Goal: Task Accomplishment & Management: Manage account settings

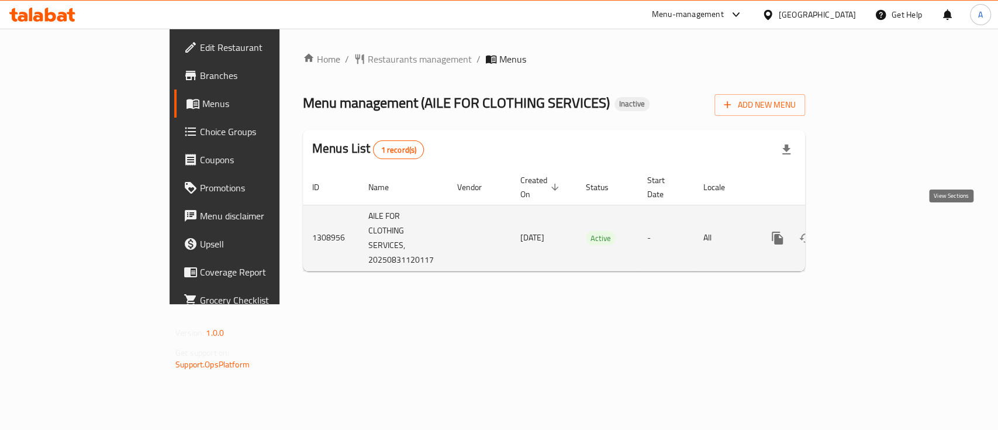
click at [868, 231] on icon "enhanced table" at bounding box center [861, 238] width 14 height 14
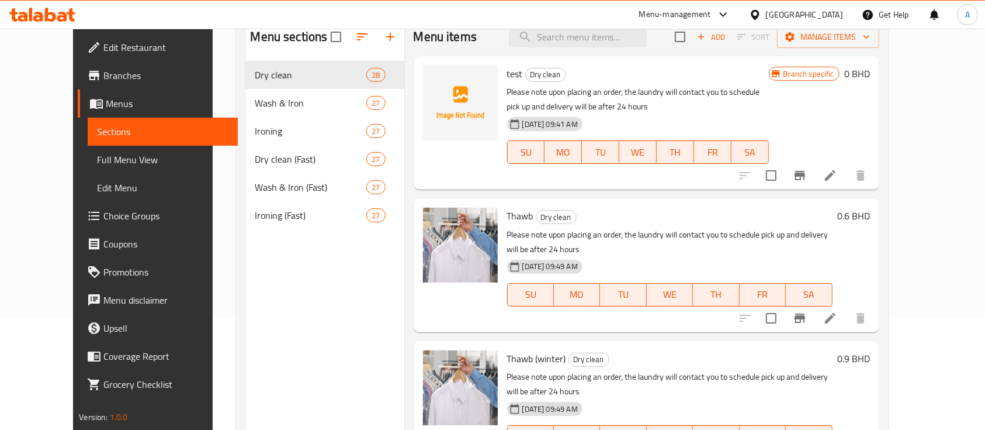
scroll to position [164, 0]
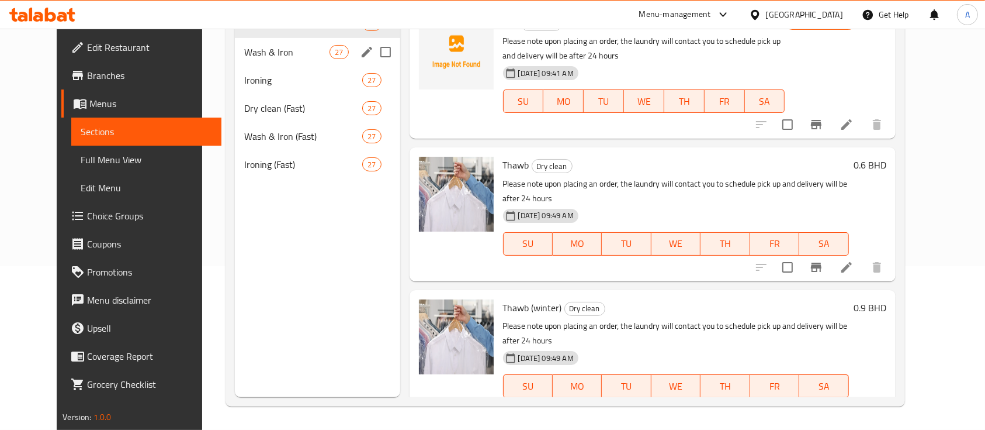
click at [250, 44] on div "Wash & Iron 27" at bounding box center [317, 52] width 165 height 28
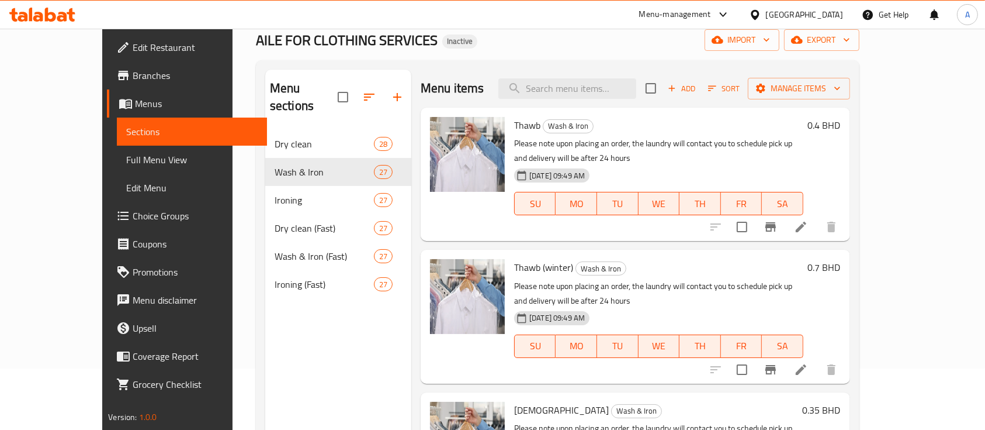
scroll to position [60, 0]
click at [438, 165] on img at bounding box center [467, 155] width 75 height 75
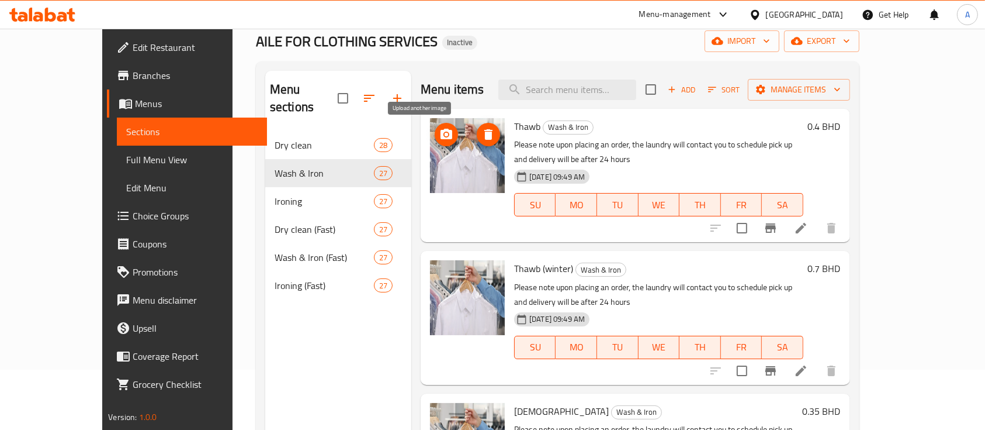
click at [445, 135] on circle "upload picture" at bounding box center [447, 135] width 4 height 4
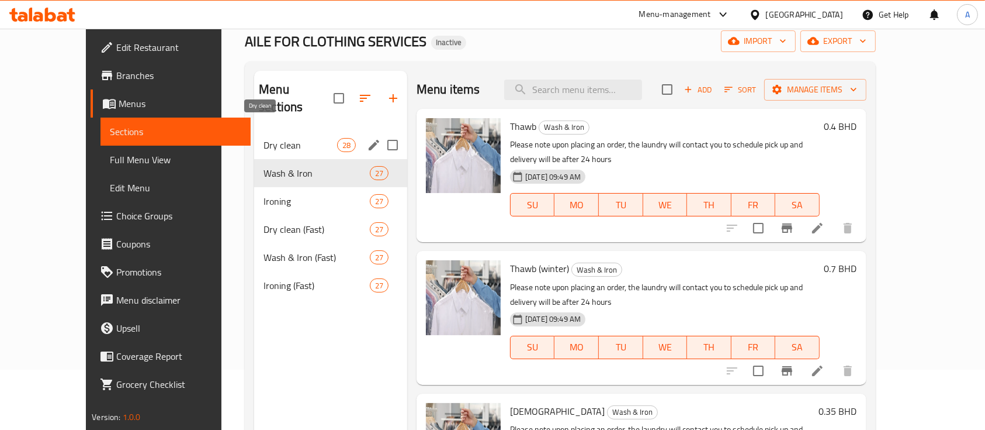
click at [264, 138] on span "Dry clean" at bounding box center [301, 145] width 74 height 14
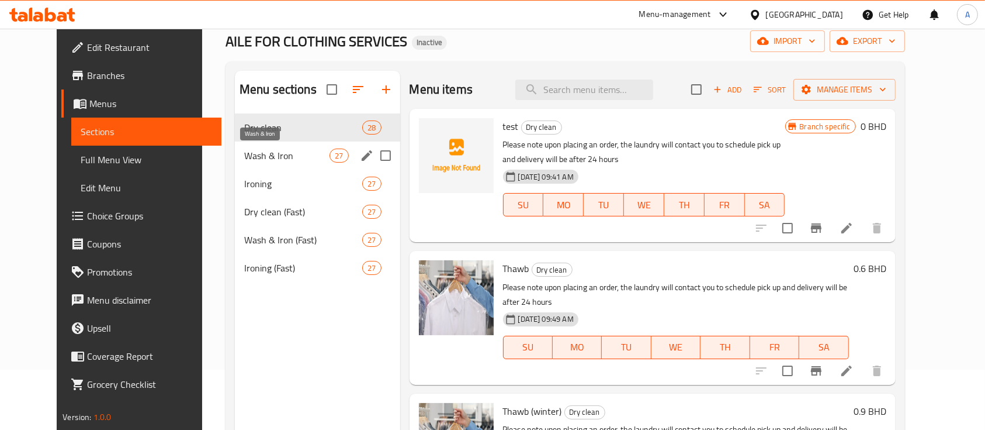
click at [244, 158] on span "Wash & Iron" at bounding box center [286, 155] width 85 height 14
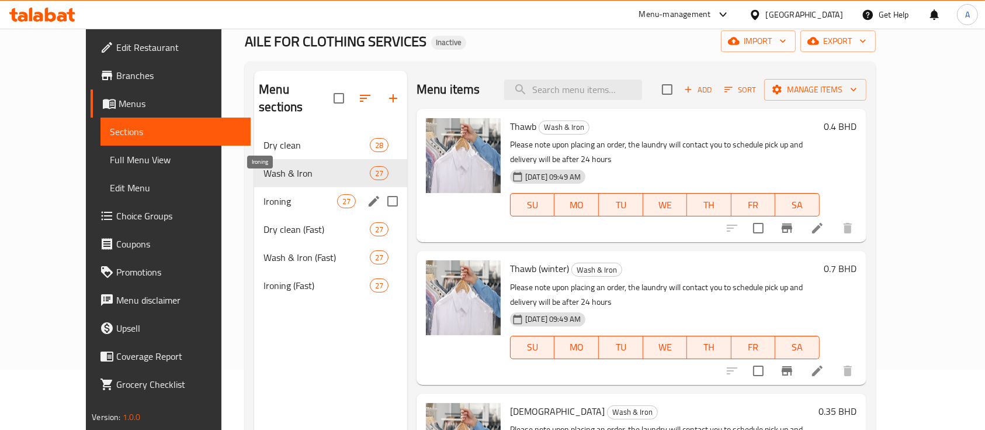
click at [264, 194] on span "Ironing" at bounding box center [301, 201] width 74 height 14
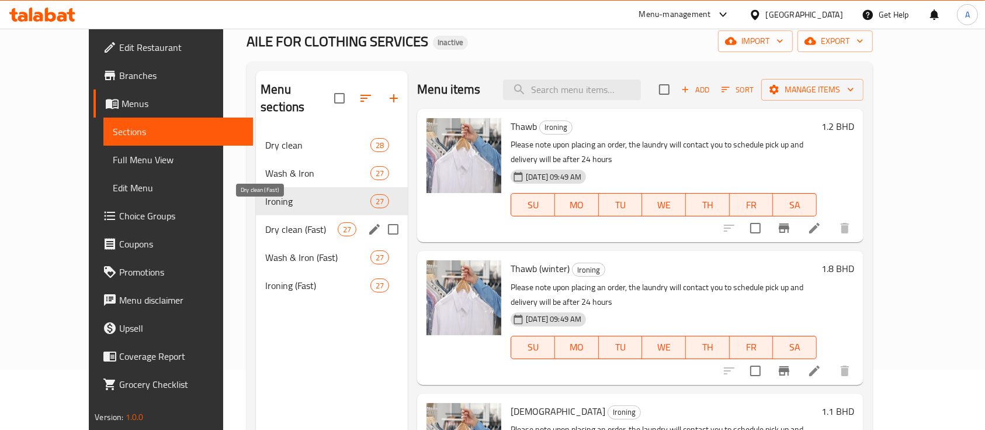
click at [265, 222] on span "Dry clean (Fast)" at bounding box center [301, 229] width 72 height 14
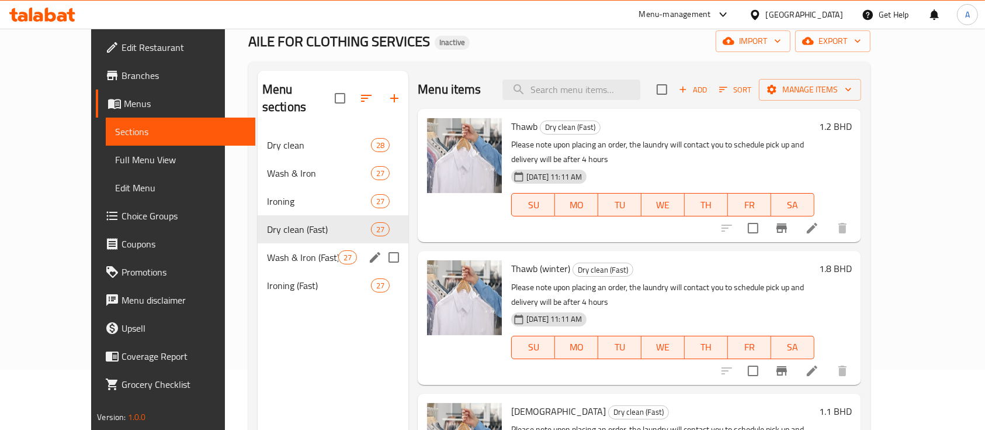
click at [267, 250] on span "Wash & Iron (Fast)" at bounding box center [302, 257] width 71 height 14
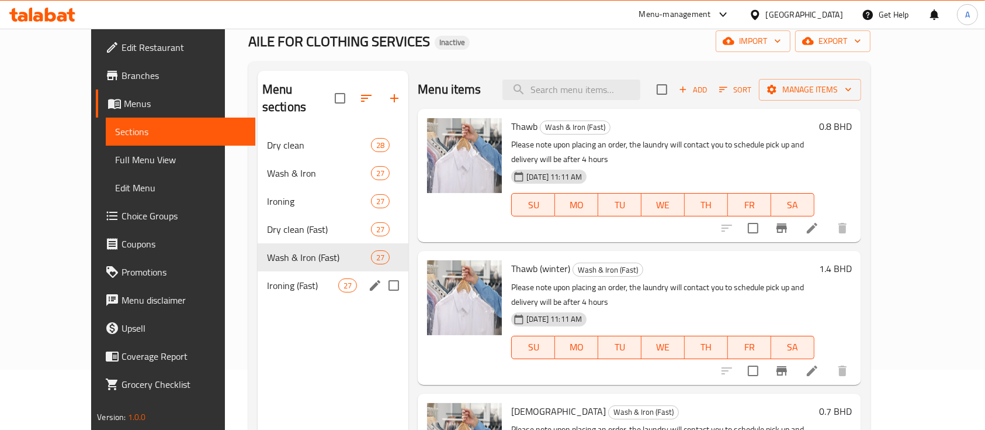
click at [258, 274] on div "Ironing (Fast) 27" at bounding box center [333, 285] width 151 height 28
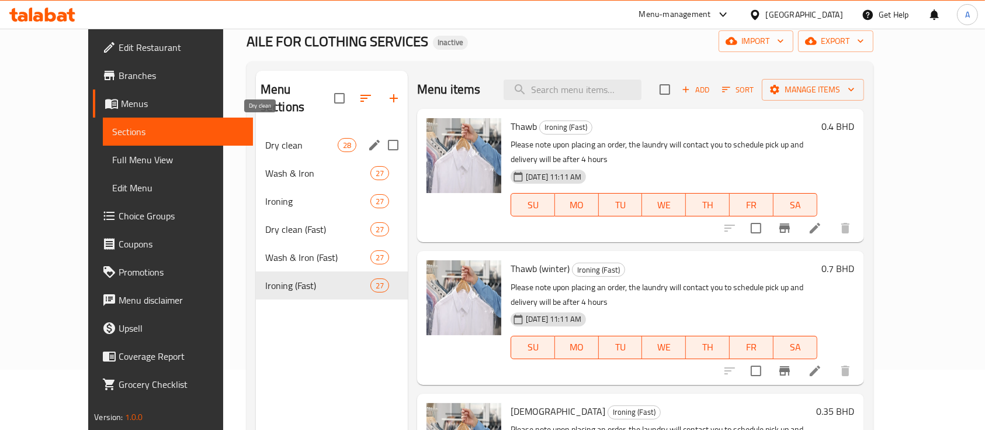
click at [272, 138] on span "Dry clean" at bounding box center [301, 145] width 72 height 14
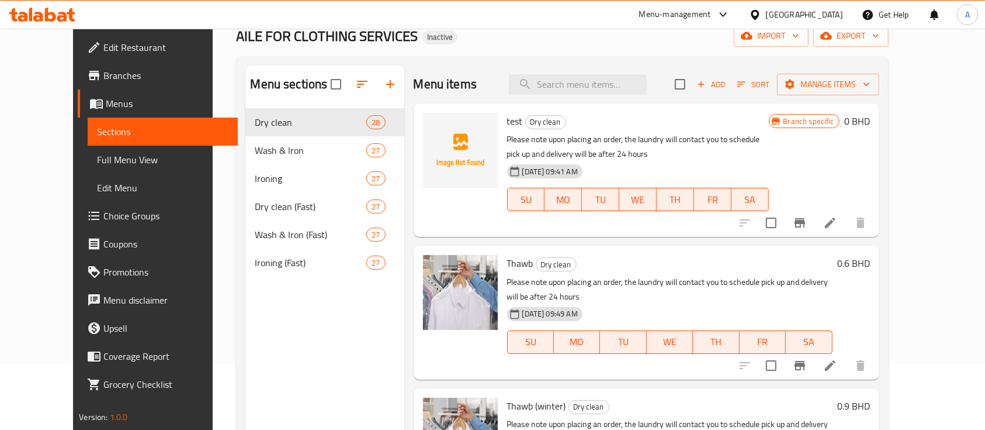
scroll to position [62, 0]
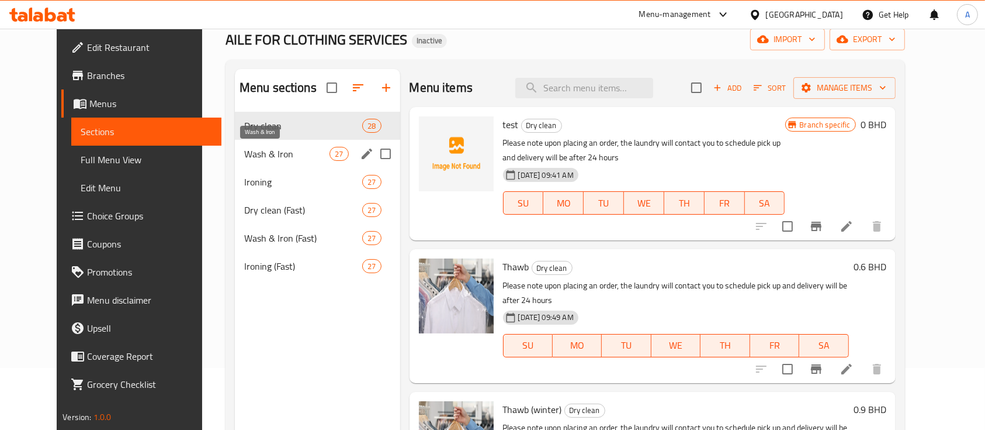
click at [259, 147] on span "Wash & Iron" at bounding box center [286, 154] width 85 height 14
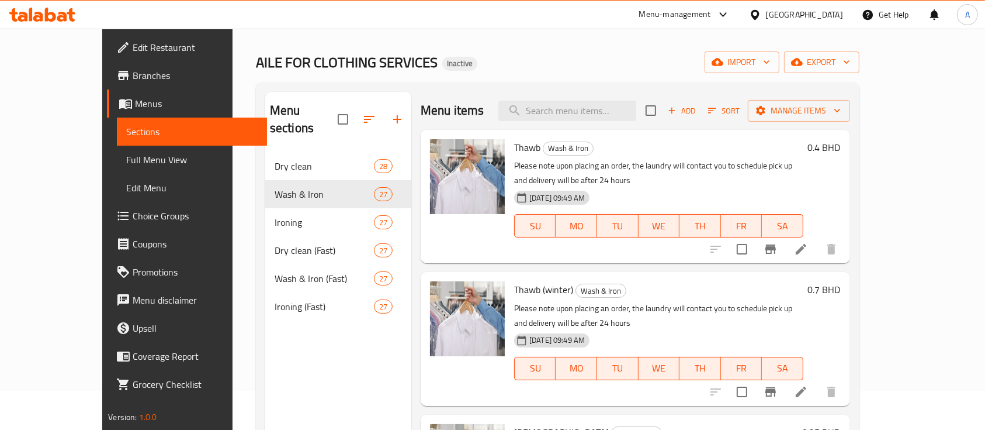
scroll to position [33, 0]
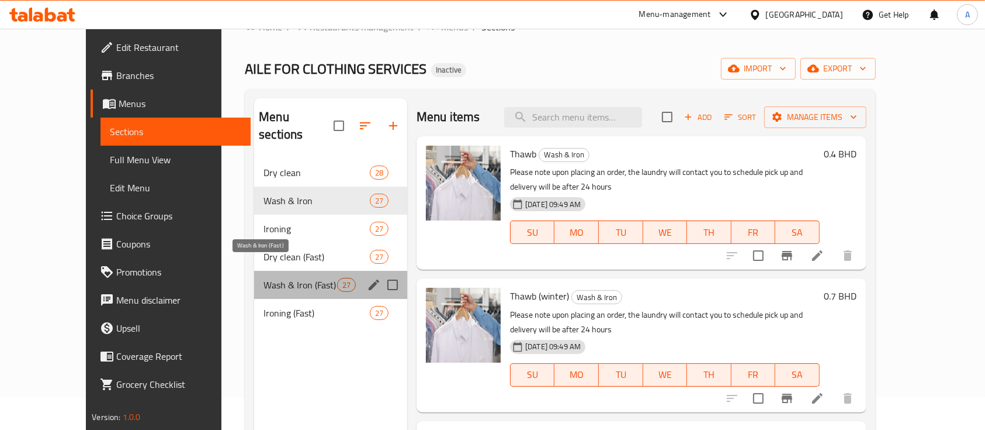
click at [283, 278] on span "Wash & Iron (Fast)" at bounding box center [301, 285] width 74 height 14
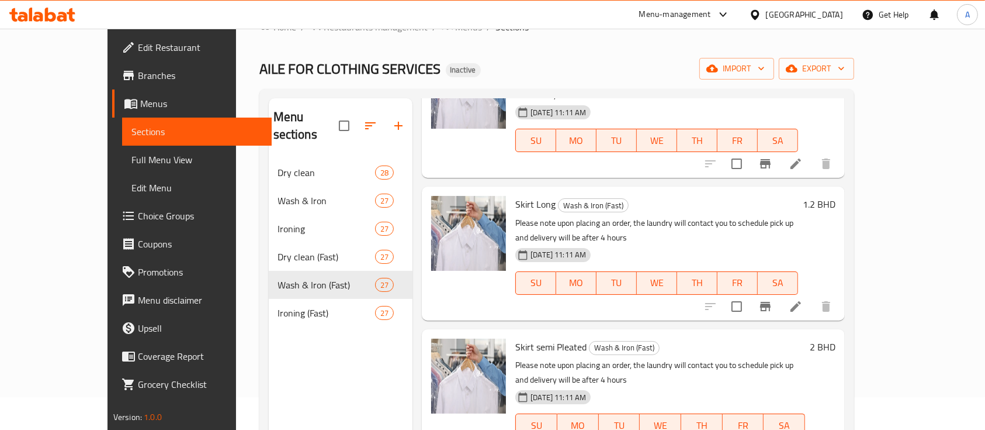
scroll to position [2252, 0]
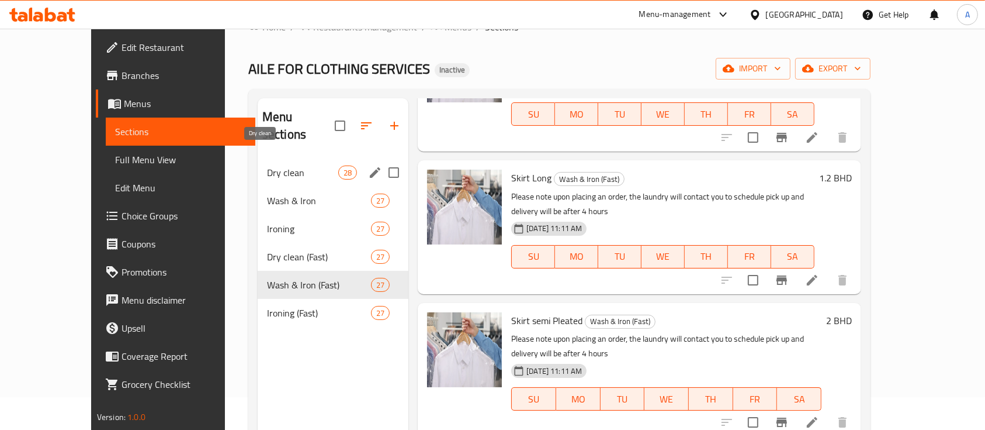
click at [286, 165] on span "Dry clean" at bounding box center [302, 172] width 71 height 14
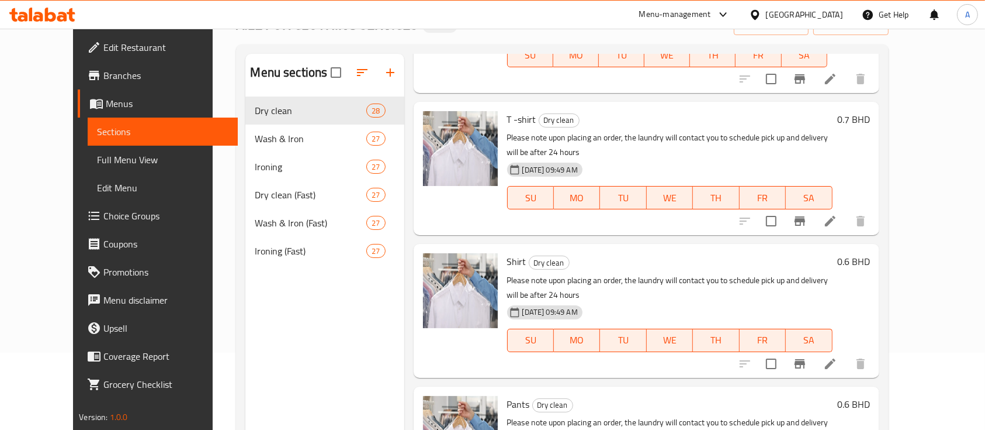
scroll to position [550, 0]
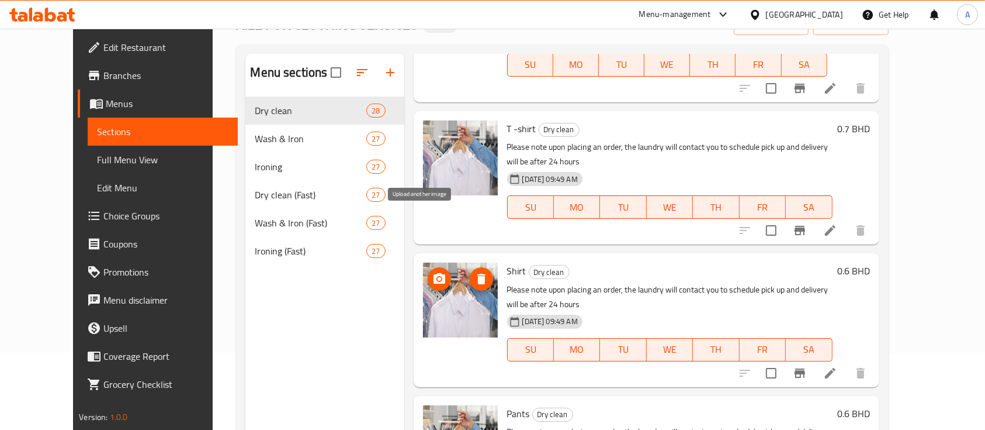
click at [434, 273] on icon "upload picture" at bounding box center [440, 278] width 12 height 11
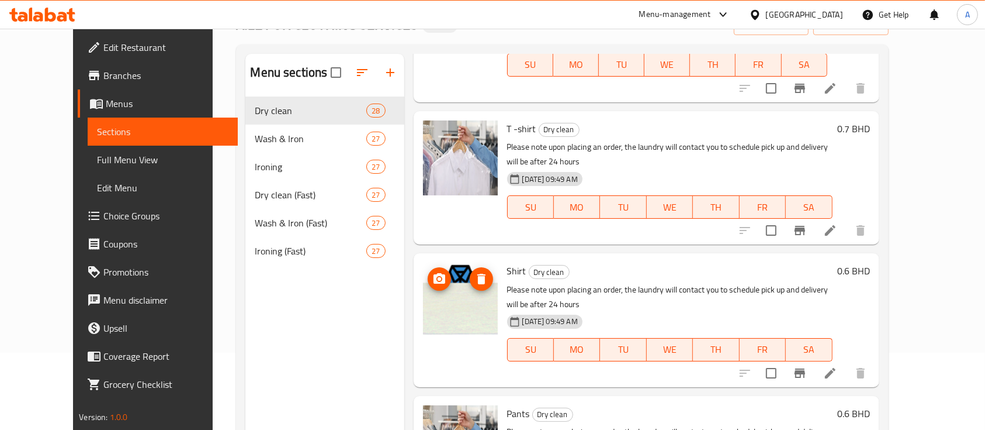
click at [439, 262] on img at bounding box center [460, 299] width 75 height 75
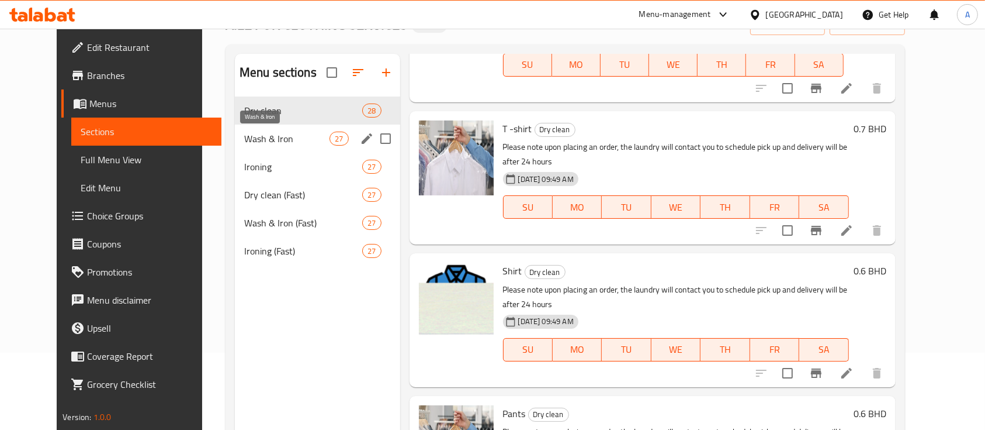
click at [250, 138] on span "Wash & Iron" at bounding box center [286, 138] width 85 height 14
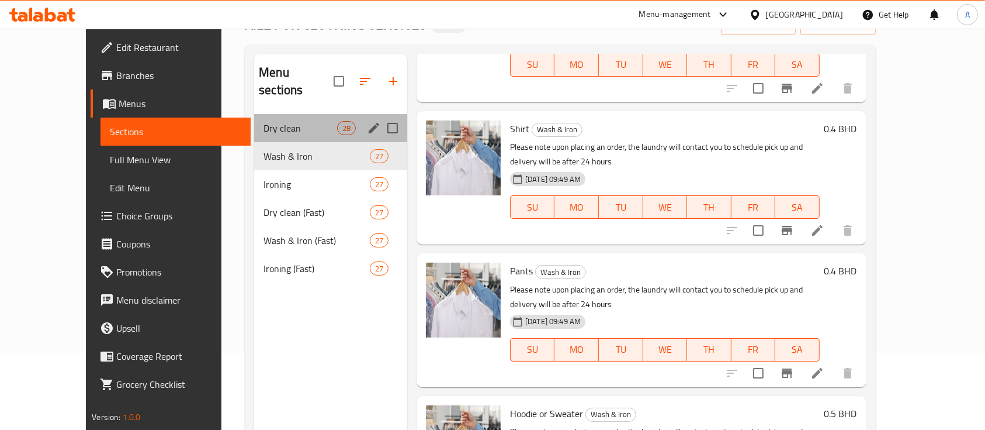
click at [254, 117] on div "Dry clean 28" at bounding box center [330, 128] width 153 height 28
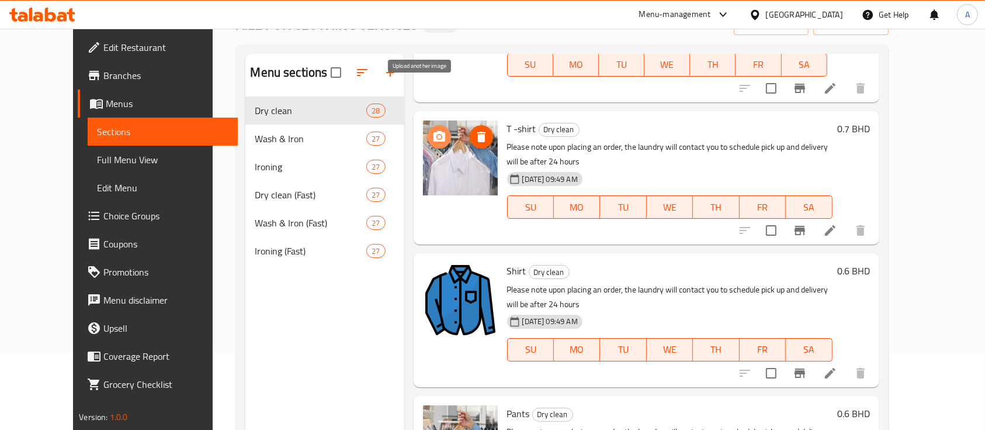
click at [437, 134] on circle "upload picture" at bounding box center [439, 136] width 4 height 4
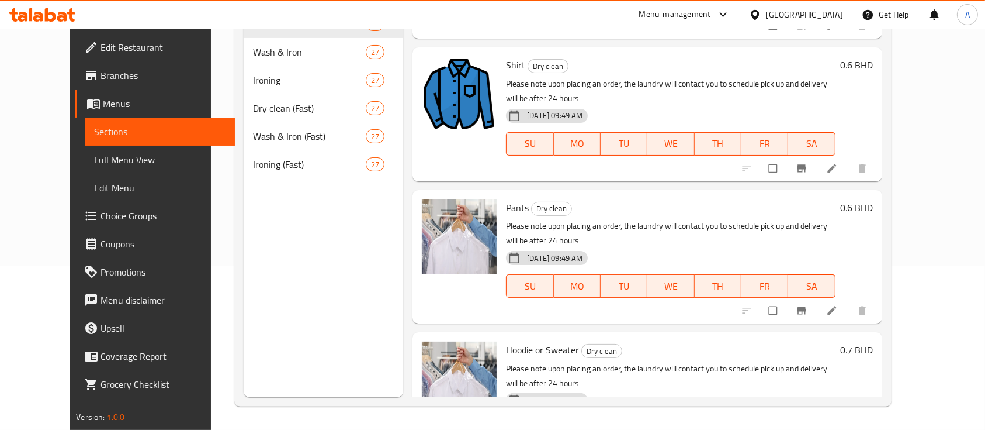
scroll to position [686, 0]
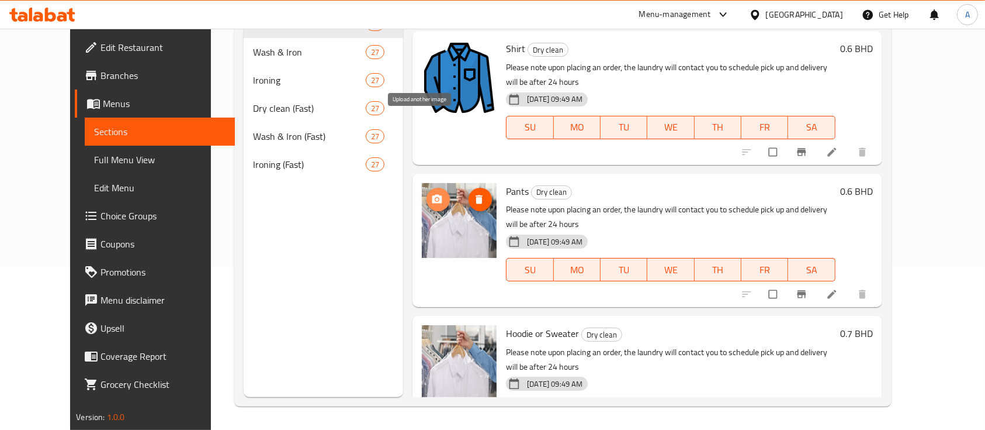
click at [431, 193] on icon "upload picture" at bounding box center [437, 199] width 12 height 12
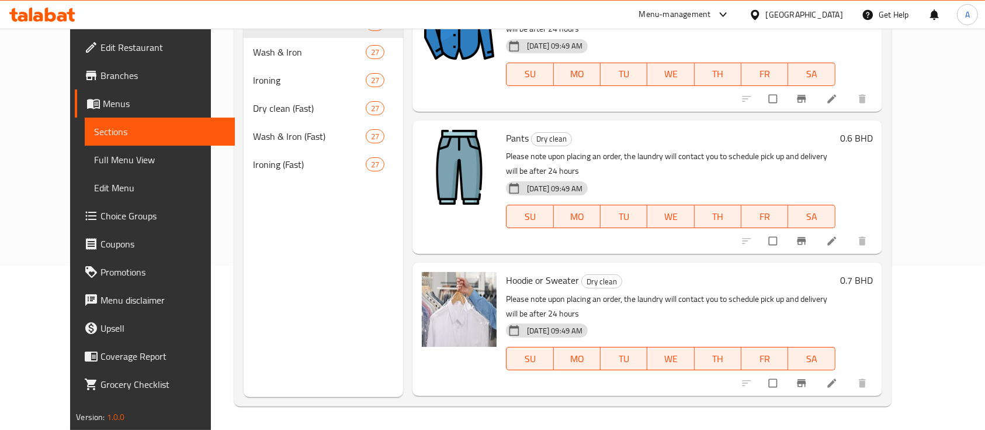
scroll to position [748, 0]
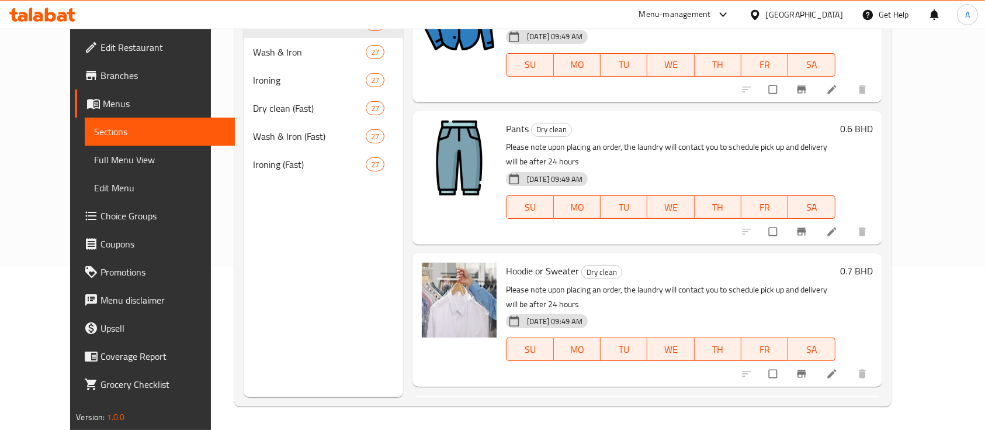
click at [531, 262] on span "Hoodie or Sweater" at bounding box center [542, 271] width 73 height 18
copy h6 "Hoodie or Sweater"
click at [413, 281] on div "Hoodie or Sweater Dry clean Please note upon placing an order, the laundry will…" at bounding box center [647, 319] width 469 height 133
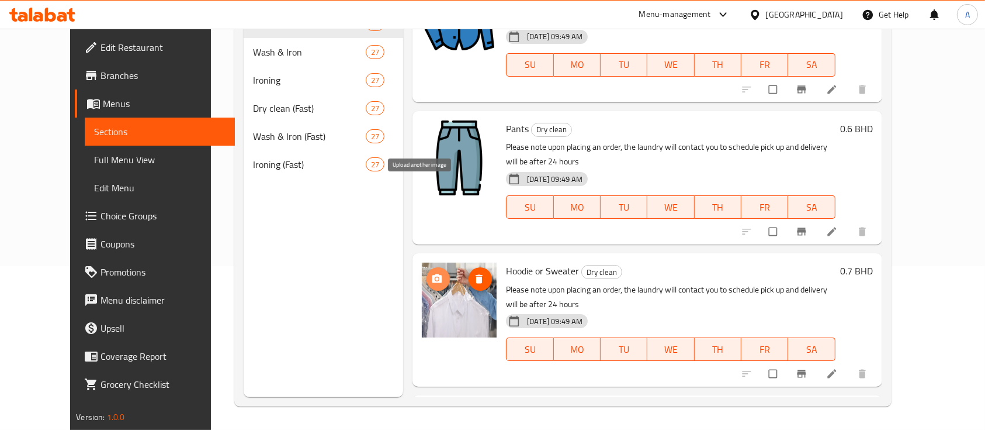
click at [432, 274] on icon "upload picture" at bounding box center [437, 278] width 10 height 9
click at [431, 273] on icon "upload picture" at bounding box center [437, 279] width 12 height 12
click at [446, 262] on img at bounding box center [459, 299] width 75 height 75
click at [431, 273] on icon "upload picture" at bounding box center [437, 279] width 12 height 12
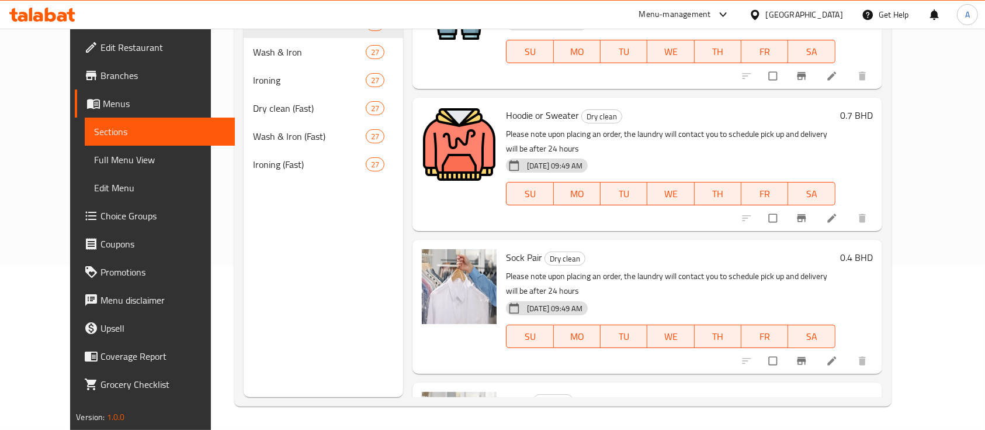
scroll to position [935, 0]
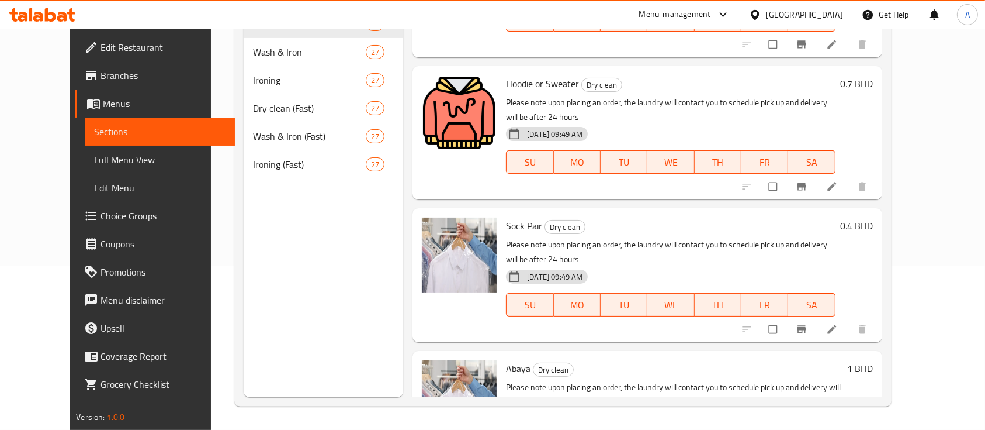
click at [506, 217] on span "Sock Pair" at bounding box center [524, 226] width 36 height 18
copy h6 "Sock Pair"
click at [431, 228] on icon "upload picture" at bounding box center [437, 234] width 12 height 12
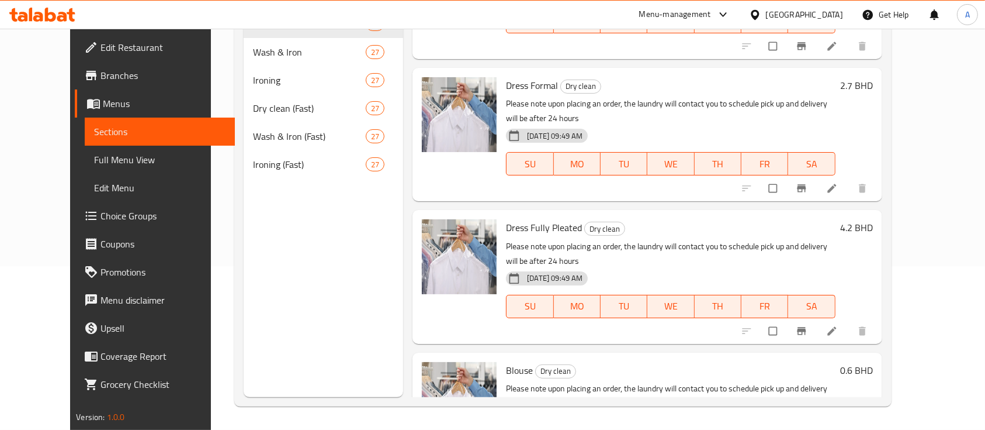
scroll to position [1778, 0]
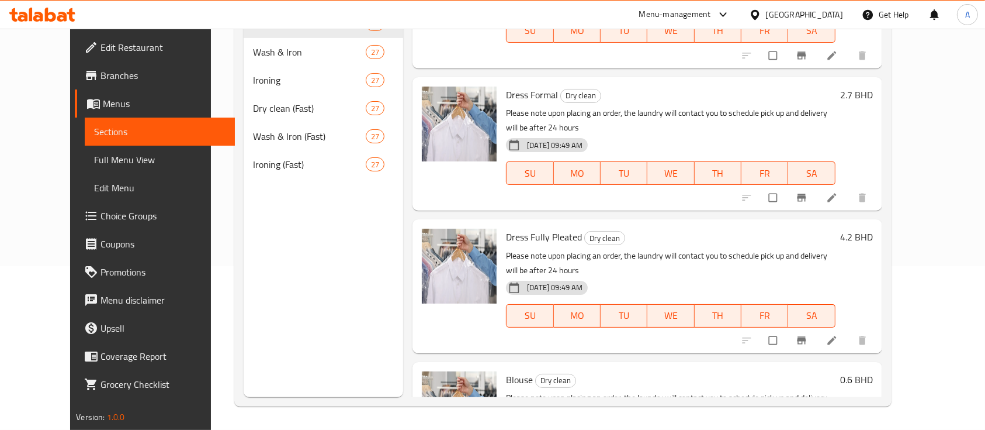
click at [506, 371] on span "Blouse" at bounding box center [519, 380] width 27 height 18
copy h6 "Blouse"
click at [432, 382] on icon "upload picture" at bounding box center [437, 386] width 10 height 9
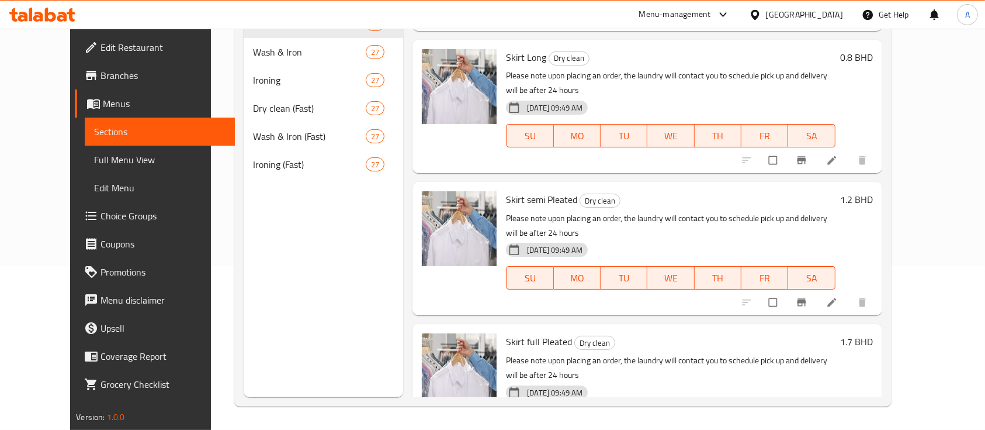
scroll to position [2370, 0]
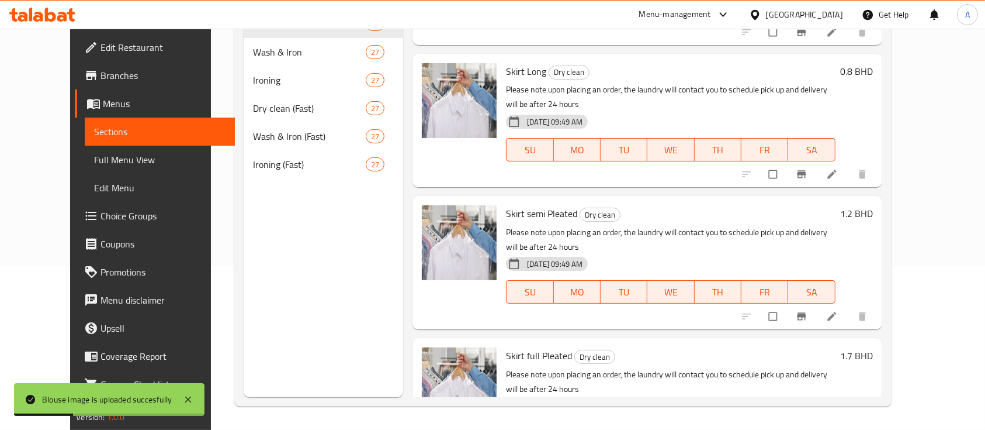
copy h6 "Hijab/Scarf"
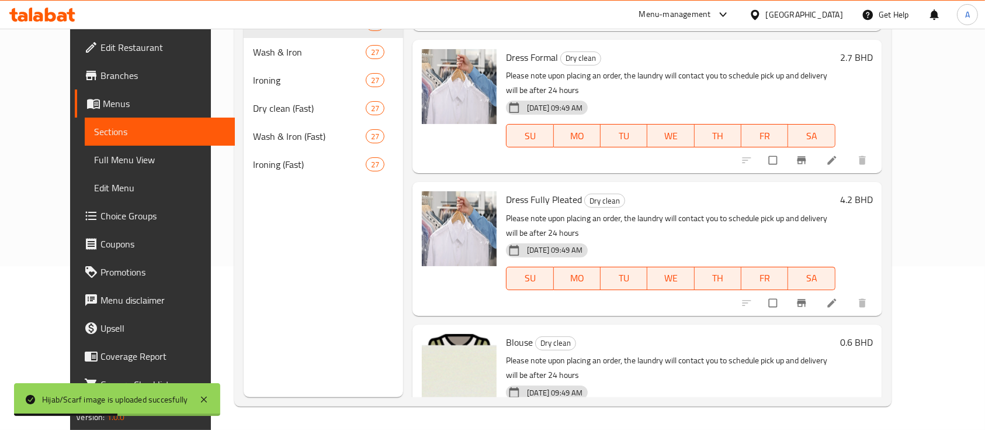
scroll to position [1801, 0]
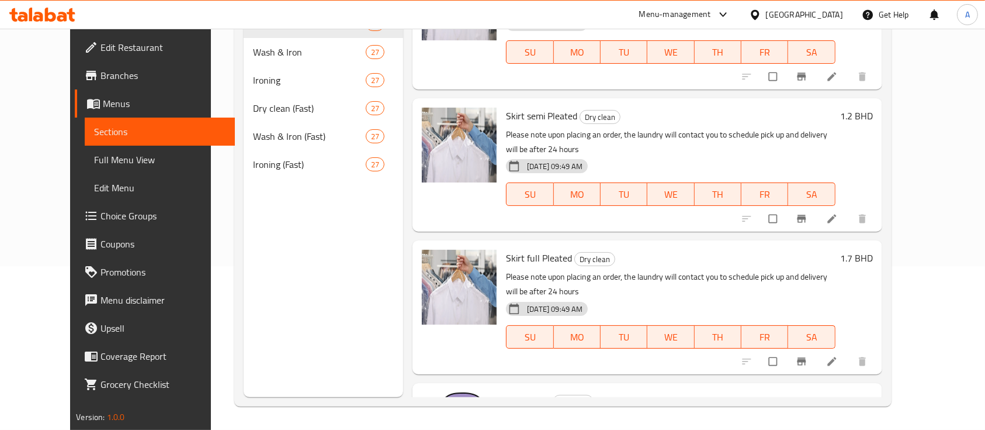
scroll to position [2515, 0]
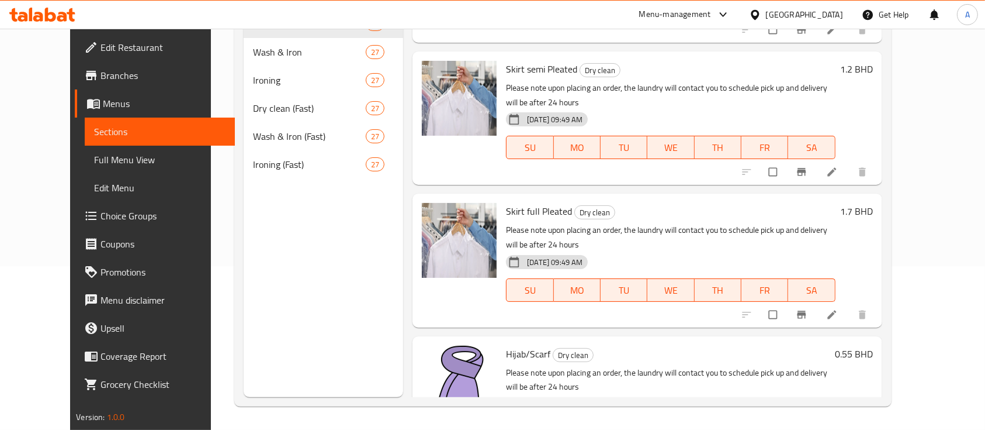
copy h6 "Bath rope"
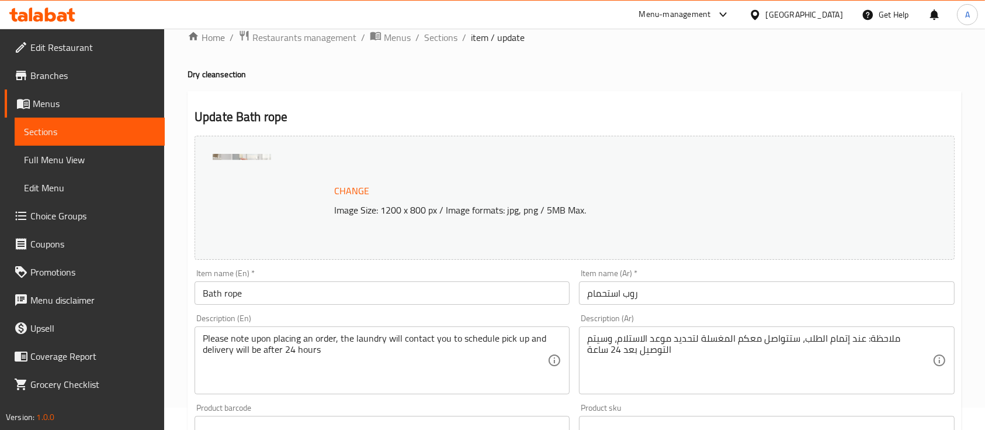
scroll to position [23, 0]
click at [235, 292] on input "Bath rope" at bounding box center [382, 291] width 375 height 23
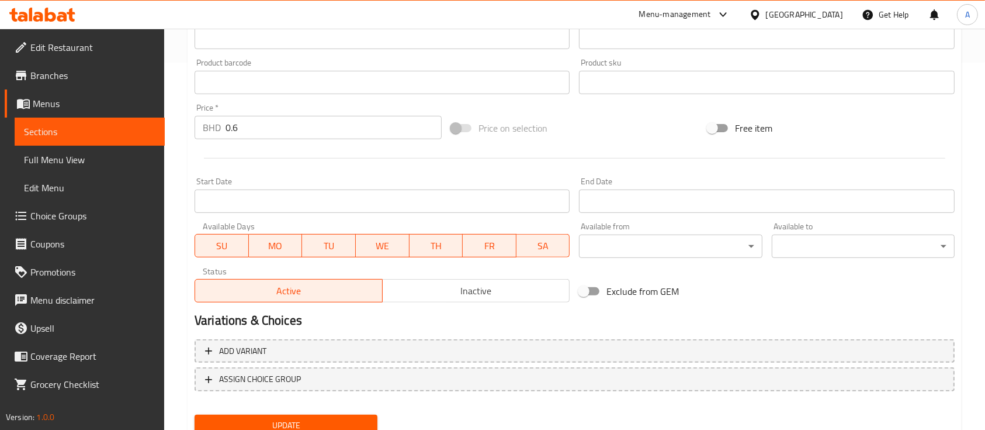
scroll to position [413, 0]
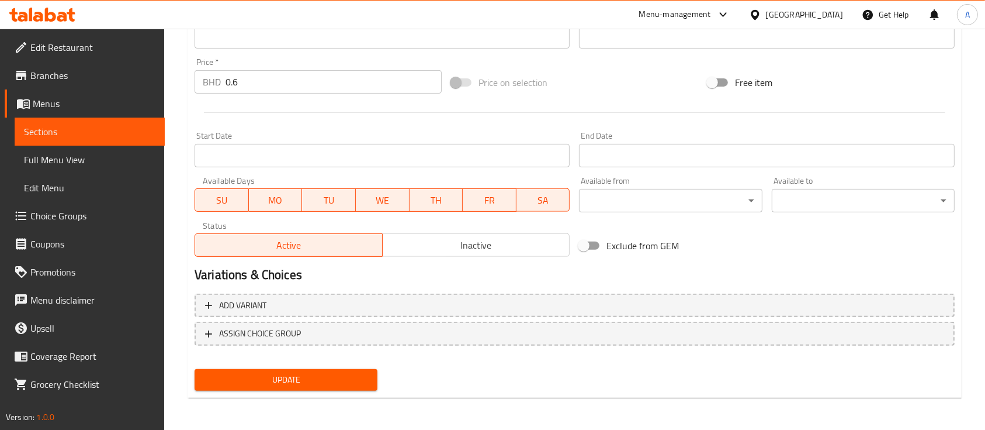
type input "Bath robe"
click at [297, 380] on span "Update" at bounding box center [286, 379] width 164 height 15
click at [56, 104] on span "Menus" at bounding box center [94, 103] width 123 height 14
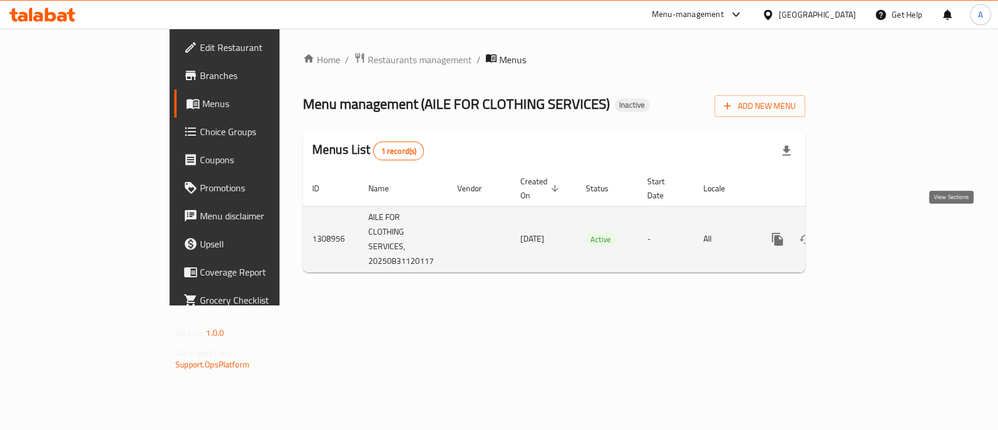
click at [868, 232] on icon "enhanced table" at bounding box center [861, 239] width 14 height 14
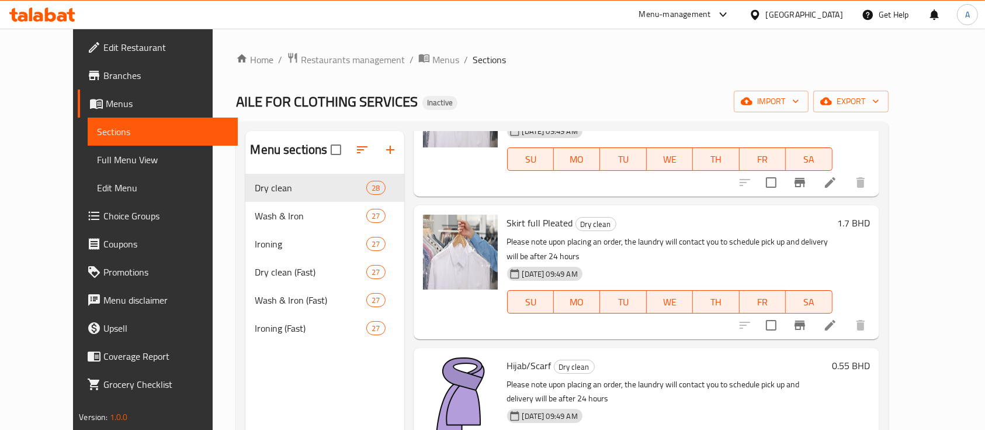
scroll to position [2681, 0]
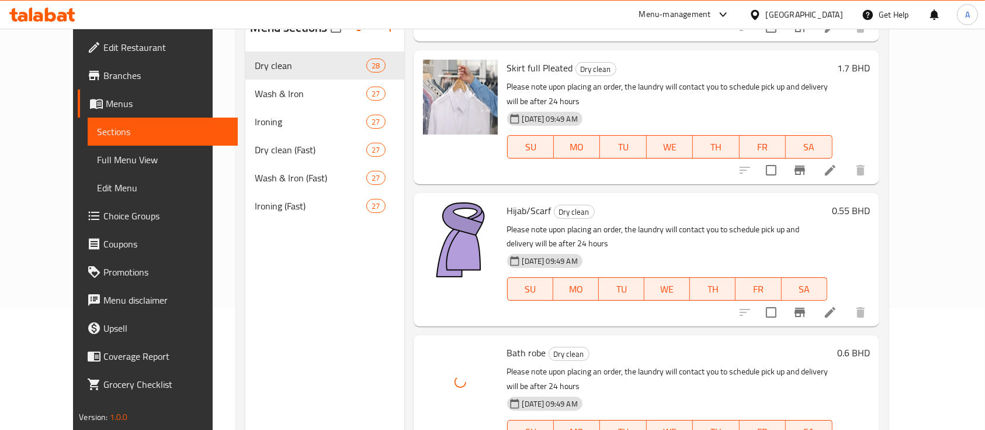
scroll to position [2700, 0]
click at [444, 344] on div at bounding box center [460, 381] width 75 height 75
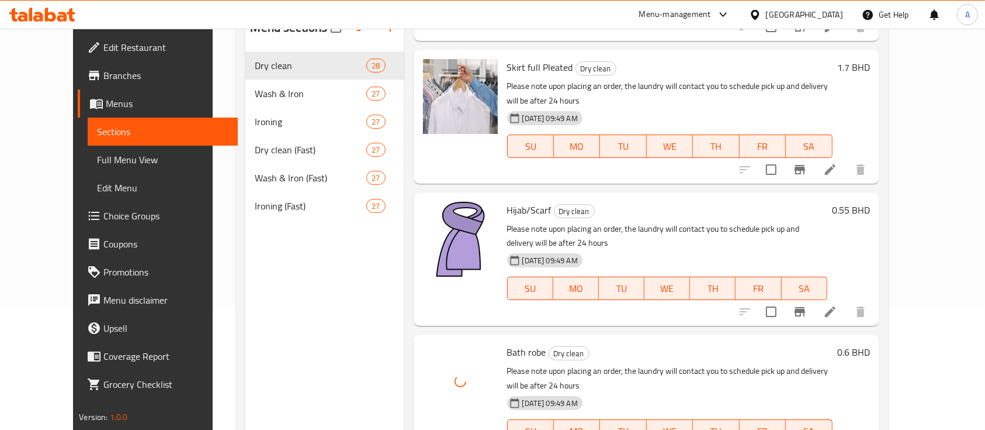
copy h6 "Bath Towel"
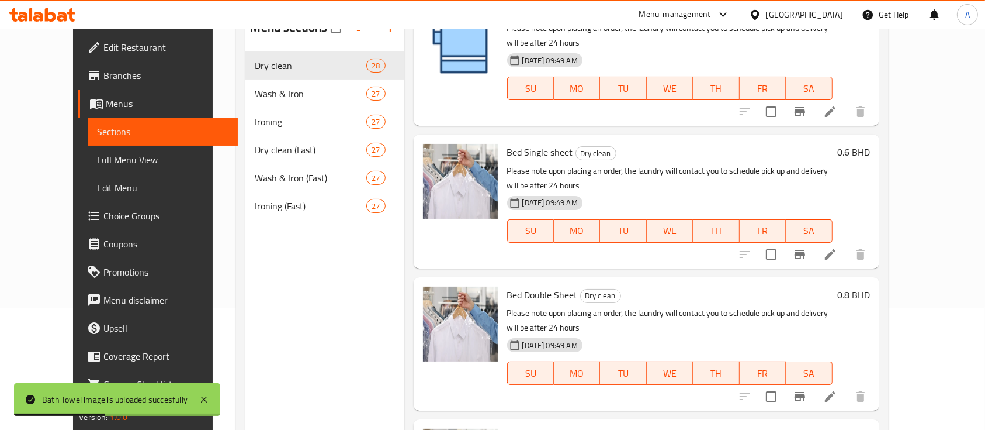
scroll to position [3189, 0]
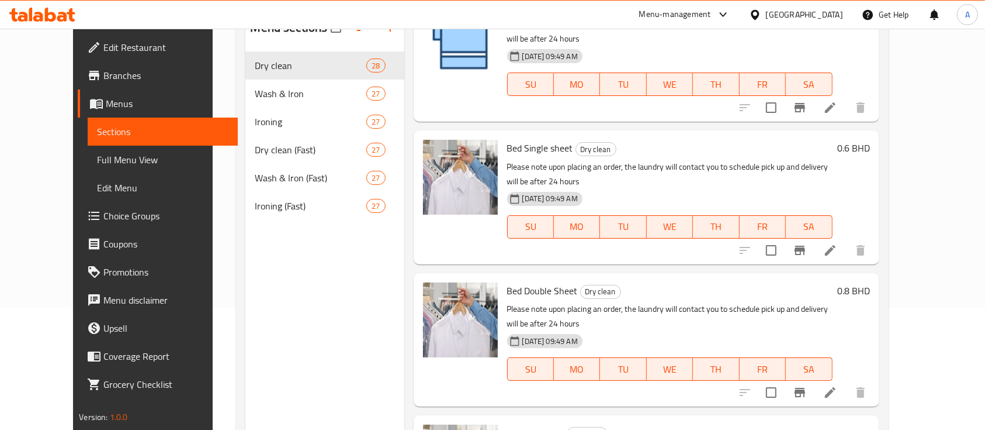
copy h6 "Hand Towel"
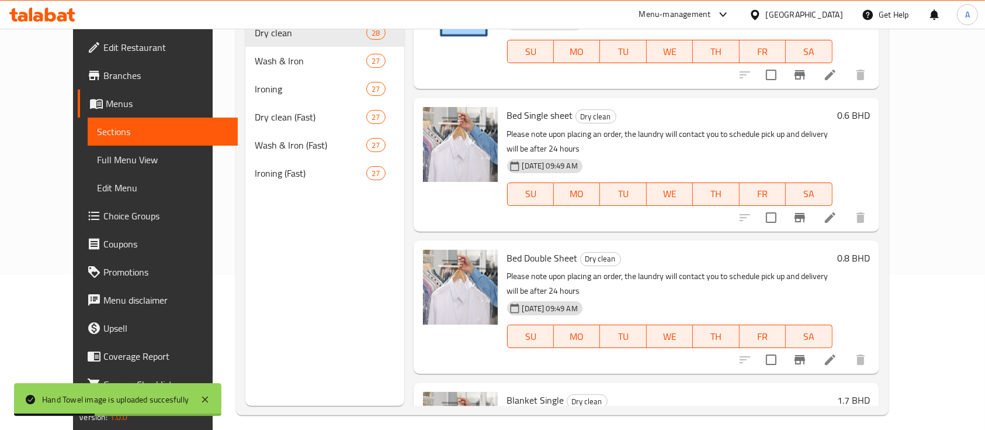
scroll to position [164, 0]
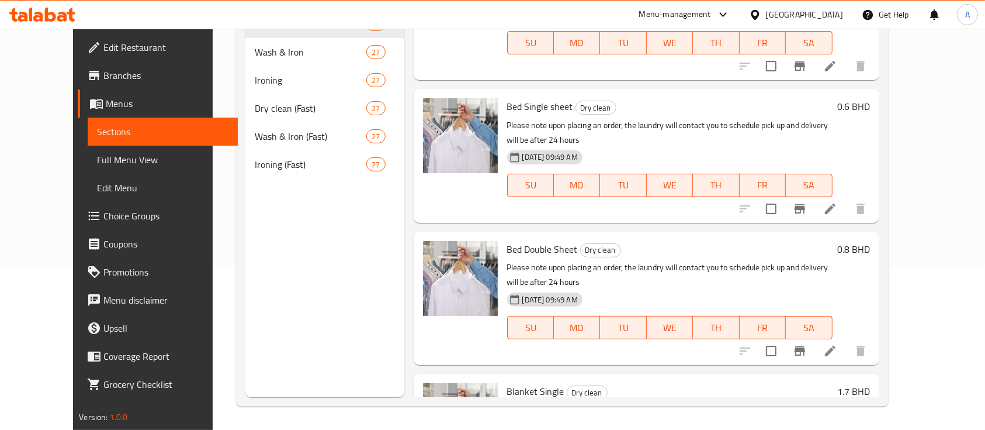
copy h6 "Blanket Double"
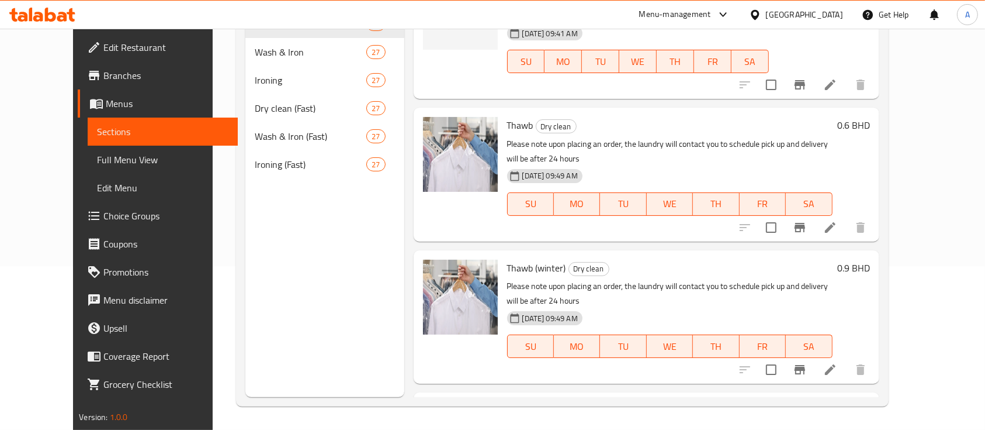
scroll to position [0, 0]
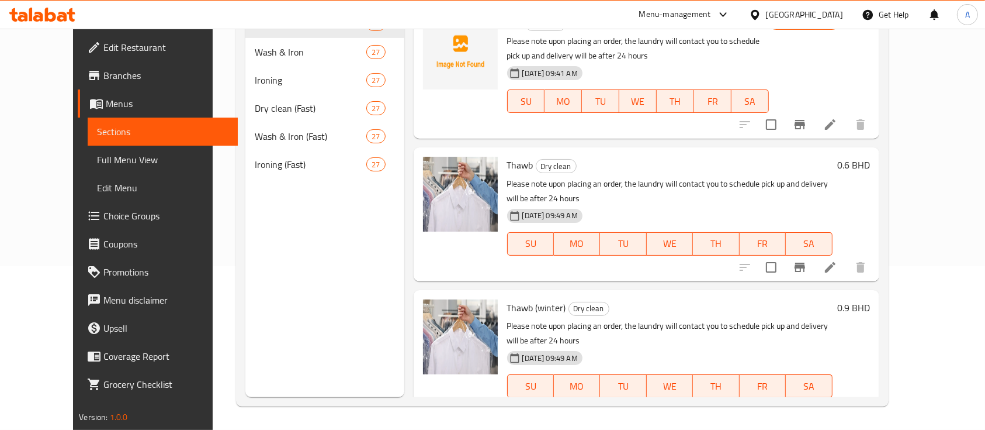
click at [507, 163] on span "Thawb" at bounding box center [520, 165] width 26 height 18
copy h6 "Thawb"
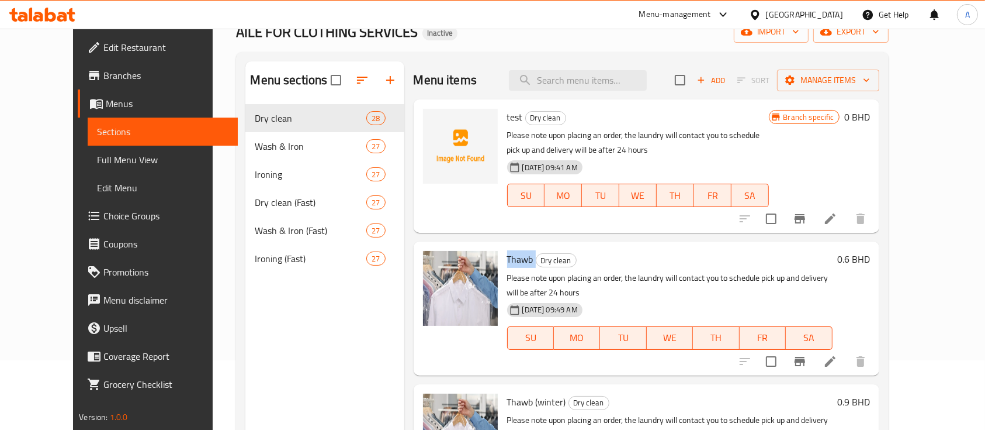
scroll to position [61, 0]
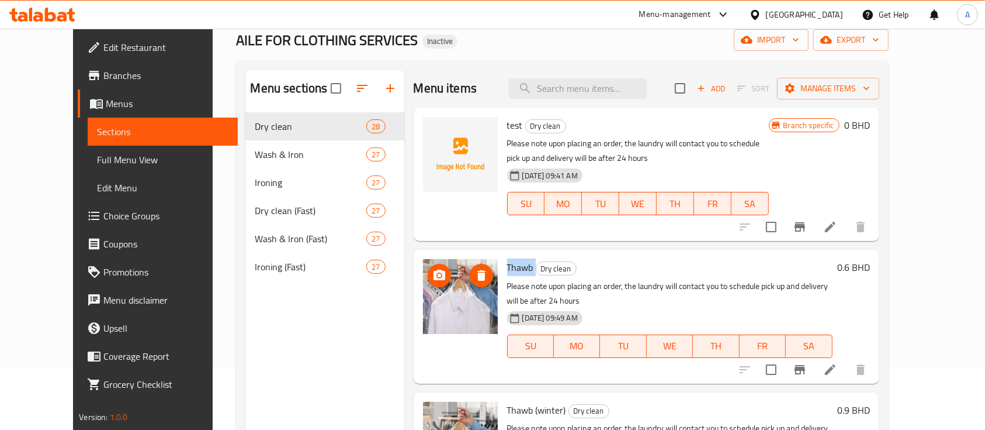
click at [434, 275] on icon "upload picture" at bounding box center [440, 274] width 12 height 11
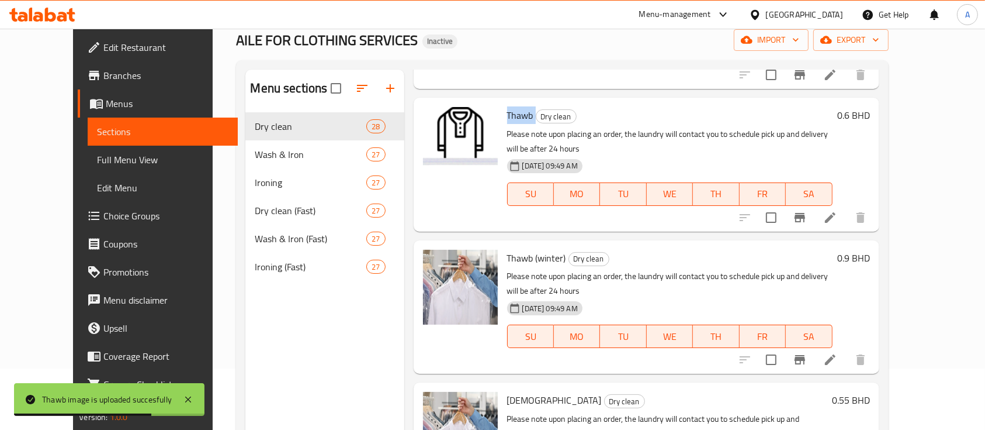
scroll to position [161, 0]
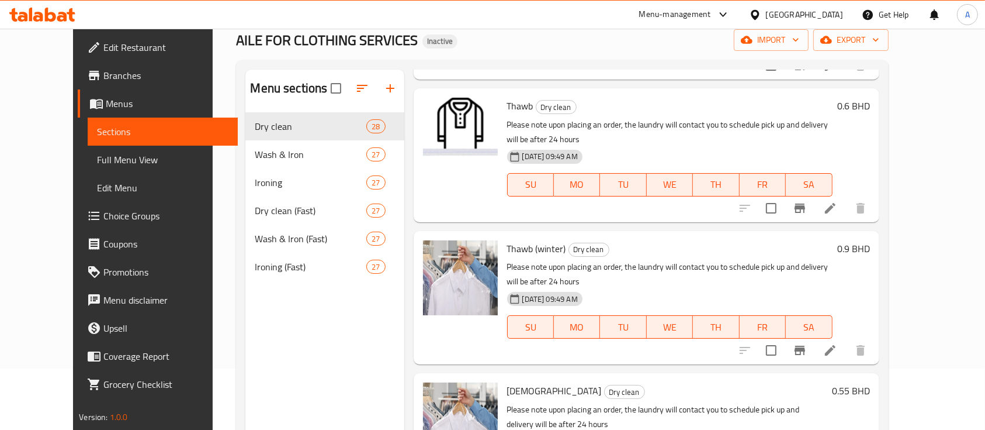
click at [527, 240] on span "Thawb (winter)" at bounding box center [536, 249] width 59 height 18
copy h6 "Thawb (winter)"
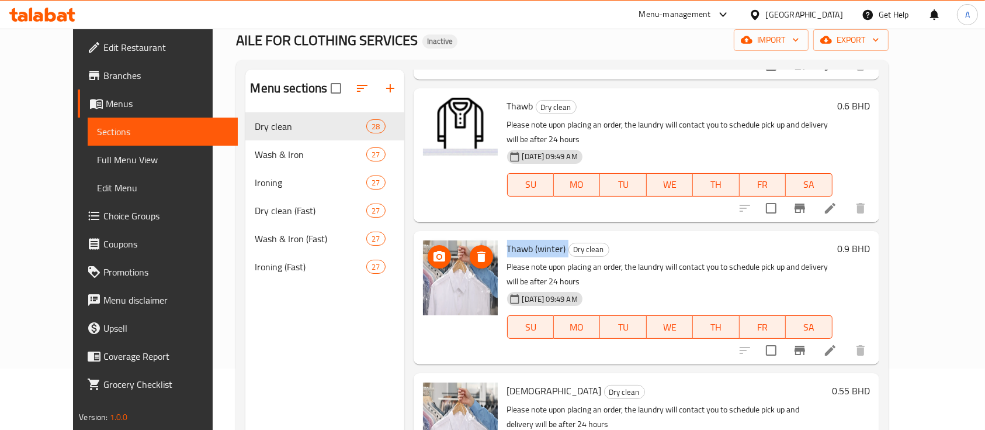
click at [443, 268] on img at bounding box center [460, 277] width 75 height 75
click at [432, 250] on icon "upload picture" at bounding box center [439, 257] width 14 height 14
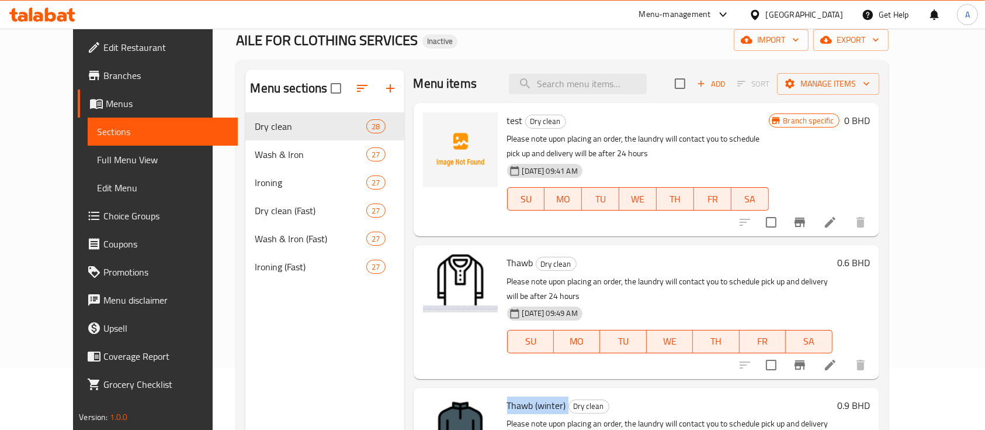
scroll to position [0, 0]
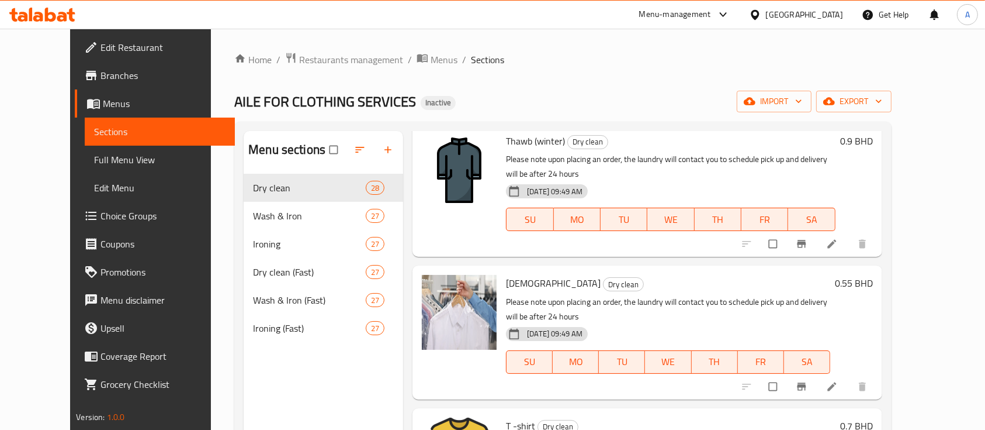
scroll to position [386, 0]
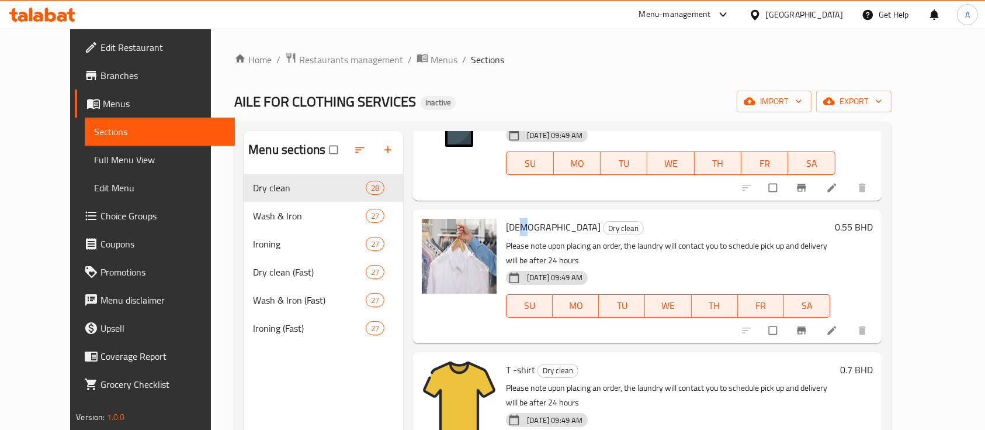
click at [506, 218] on span "[DEMOGRAPHIC_DATA]" at bounding box center [553, 227] width 95 height 18
click at [506, 218] on span "Ghetra" at bounding box center [553, 227] width 95 height 18
click at [915, 219] on div "Home / Restaurants management / Menus / Sections AILE FOR CLOTHING SERVICES Ina…" at bounding box center [563, 311] width 704 height 565
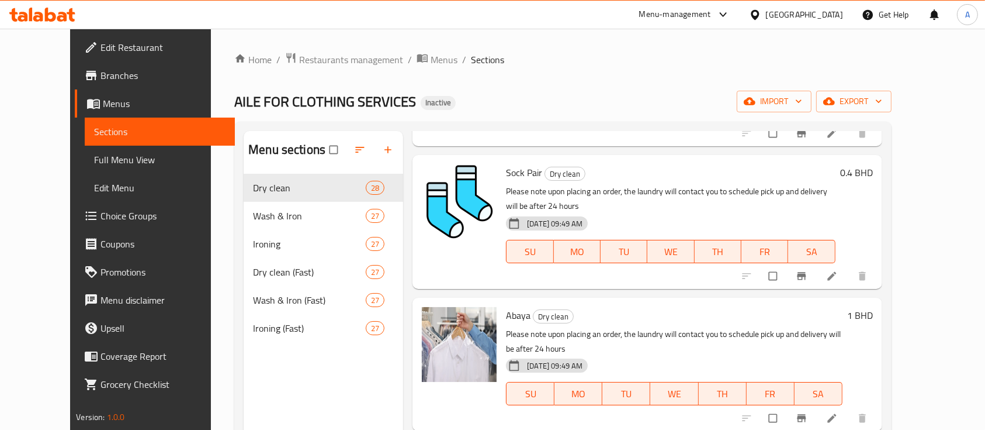
scroll to position [1171, 0]
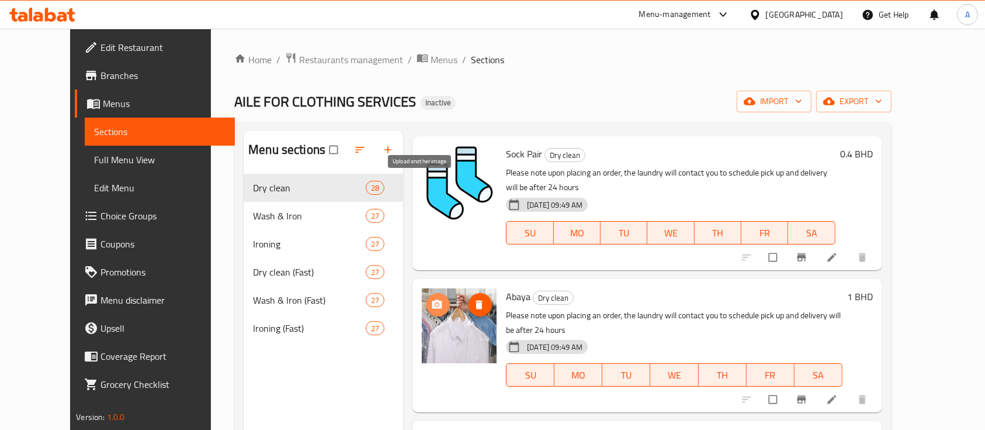
click at [431, 299] on icon "upload picture" at bounding box center [437, 305] width 12 height 12
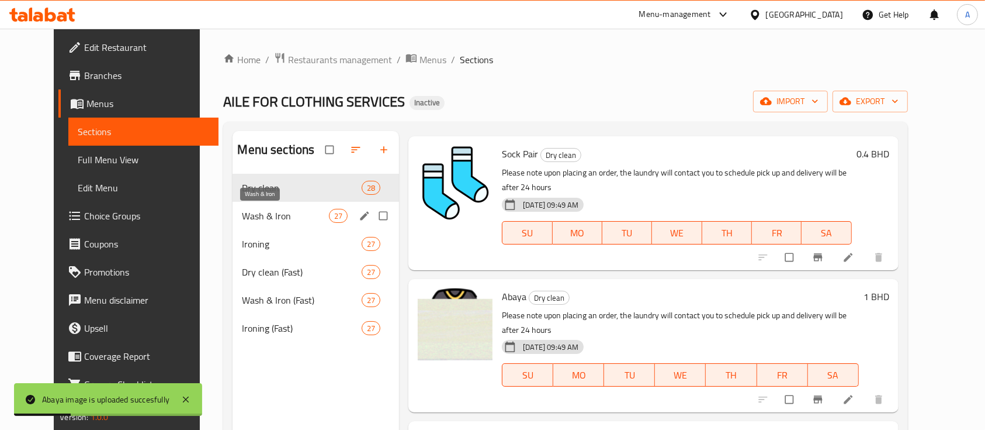
click at [249, 220] on span "Wash & Iron" at bounding box center [285, 216] width 87 height 14
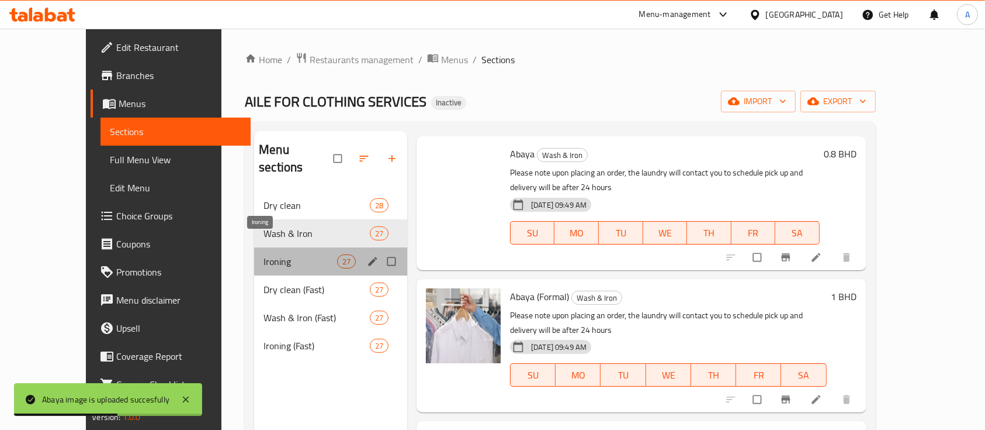
click at [264, 254] on span "Ironing" at bounding box center [301, 261] width 74 height 14
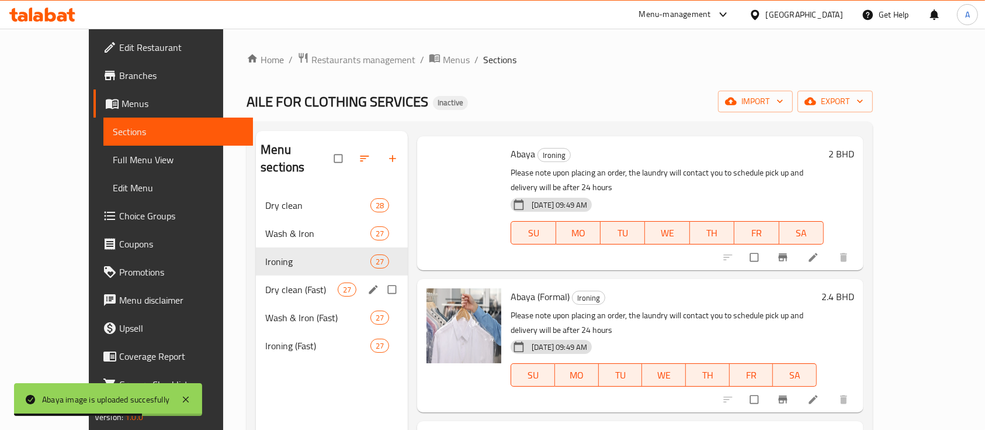
click at [256, 281] on div "Dry clean (Fast) 27" at bounding box center [332, 289] width 152 height 28
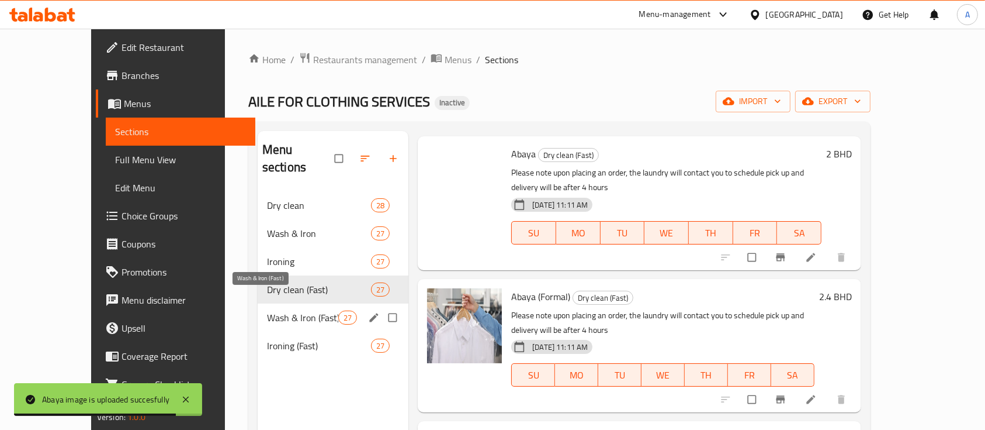
click at [267, 310] on span "Wash & Iron (Fast)" at bounding box center [302, 317] width 71 height 14
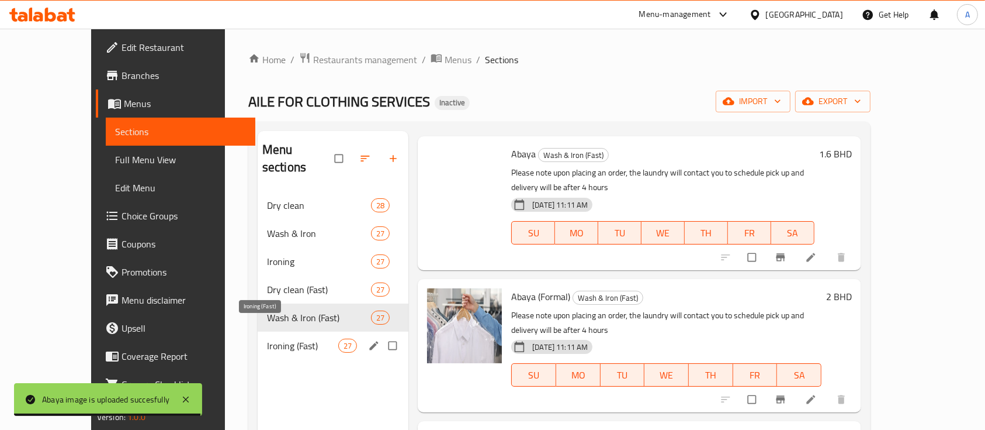
click at [267, 338] on span "Ironing (Fast)" at bounding box center [302, 345] width 71 height 14
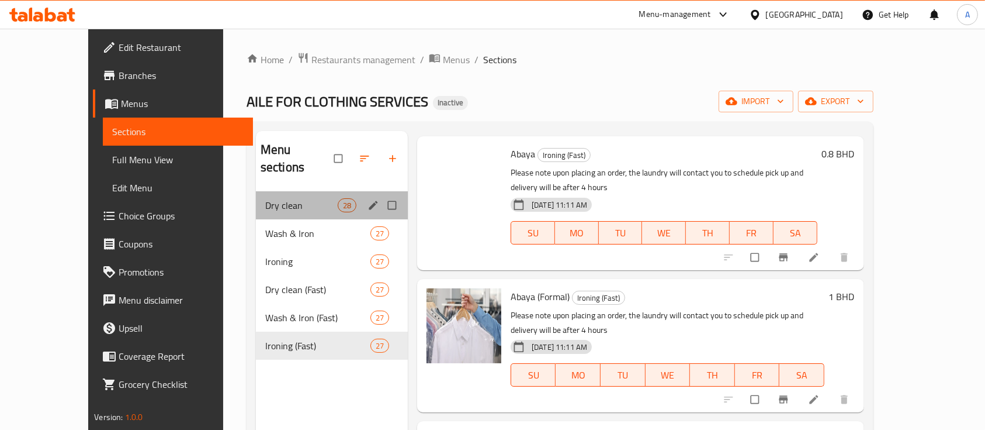
click at [256, 198] on div "Dry clean 28" at bounding box center [332, 205] width 152 height 28
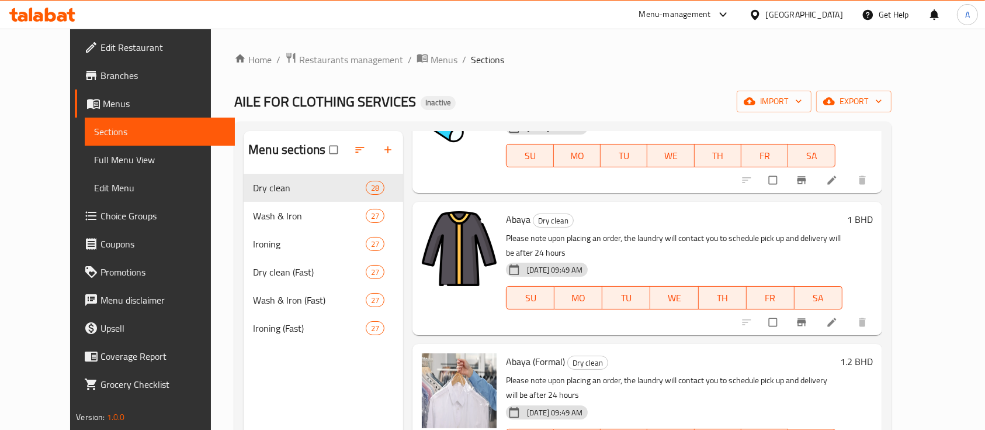
scroll to position [1243, 0]
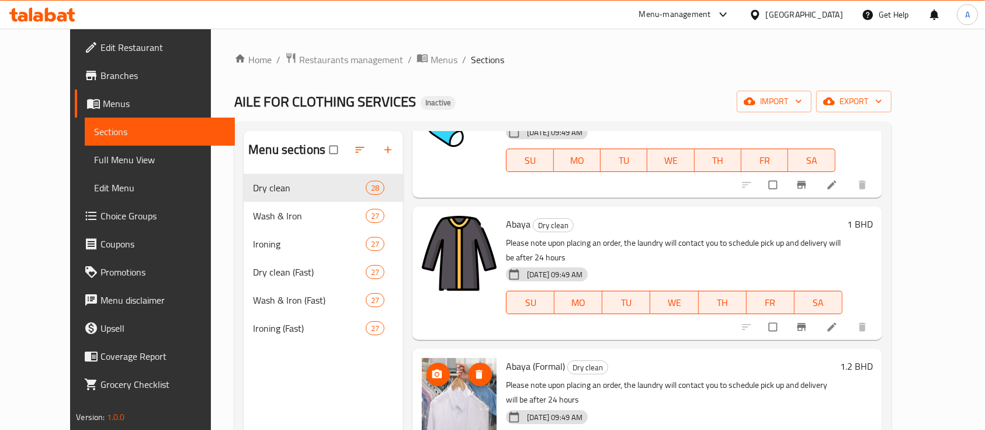
click at [432, 369] on icon "upload picture" at bounding box center [437, 373] width 10 height 9
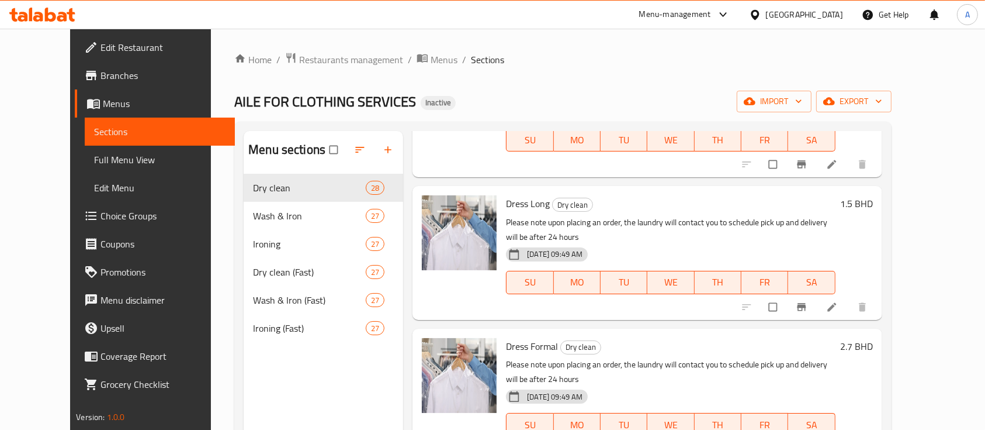
scroll to position [1728, 0]
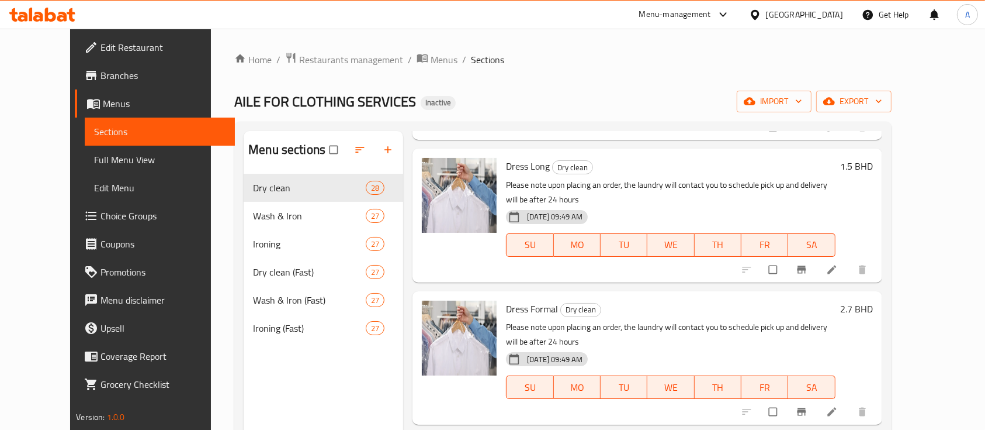
copy h6 "Dress Fully Pleated"
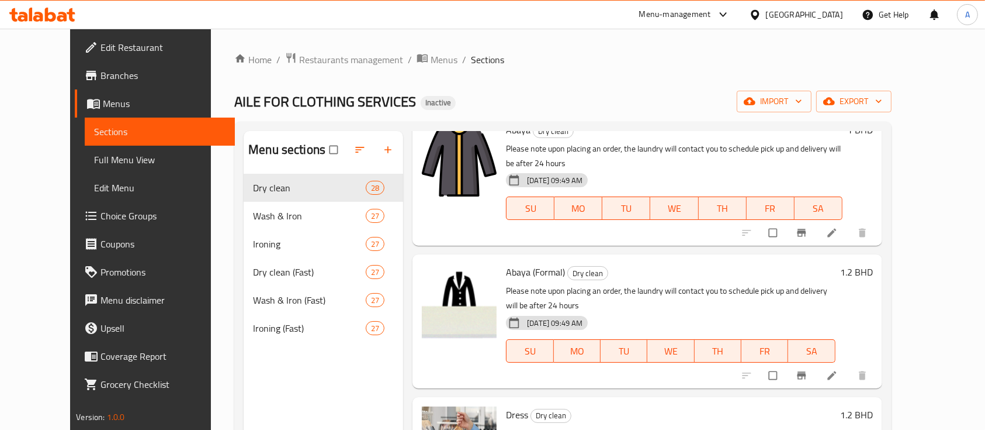
scroll to position [1328, 0]
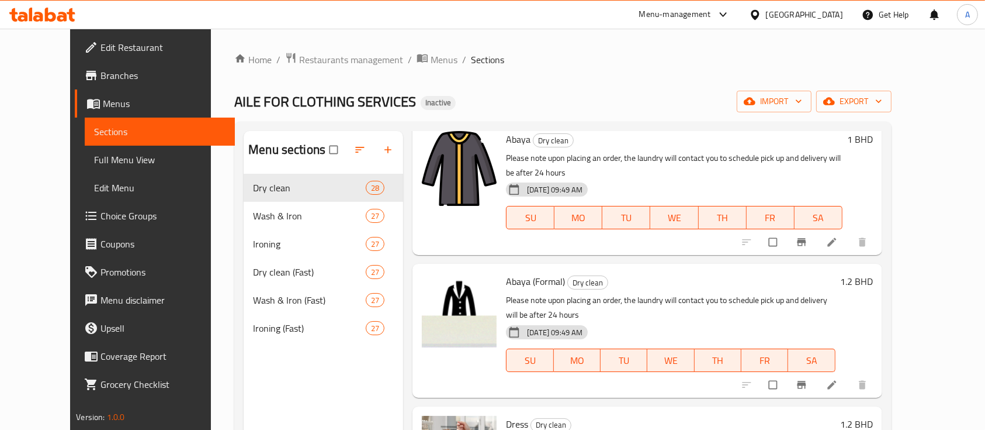
click at [804, 31] on div "Home / Restaurants management / Menus / Sections AILE FOR CLOTHING SERVICES Ina…" at bounding box center [563, 311] width 704 height 565
click at [590, 86] on div "Home / Restaurants management / Menus / Sections AILE FOR CLOTHING SERVICES Ina…" at bounding box center [562, 311] width 657 height 518
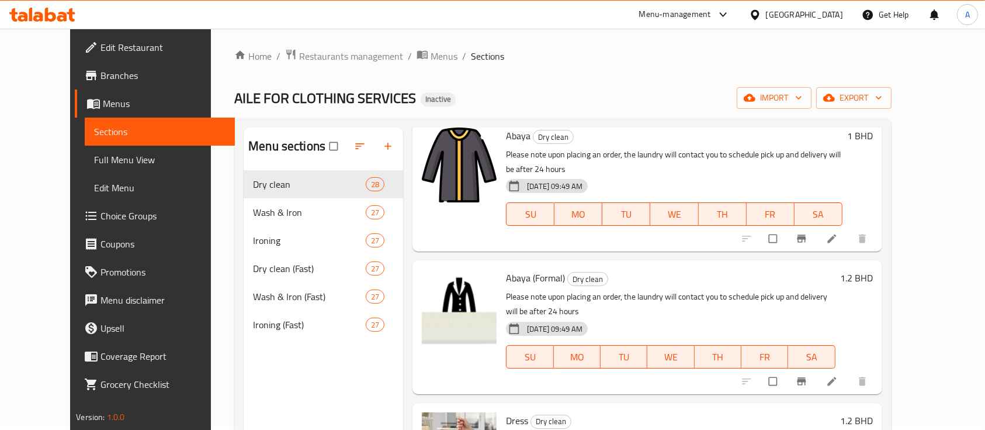
scroll to position [0, 0]
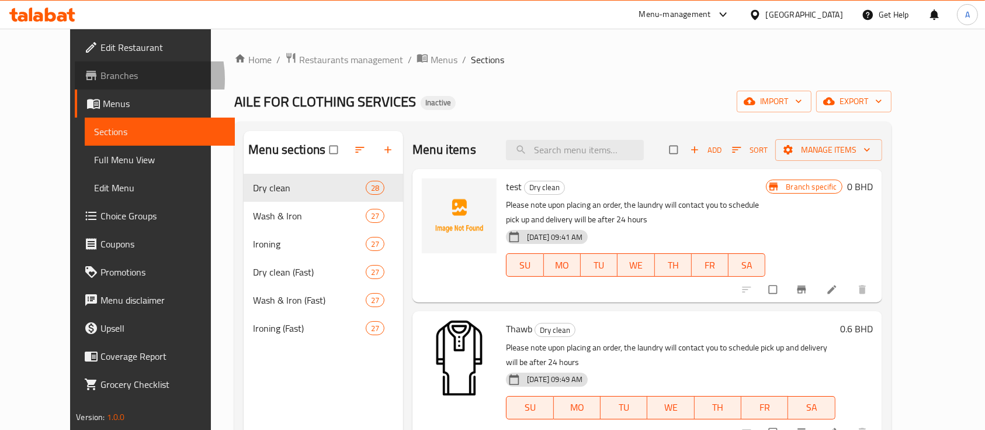
click at [101, 79] on span "Branches" at bounding box center [163, 75] width 125 height 14
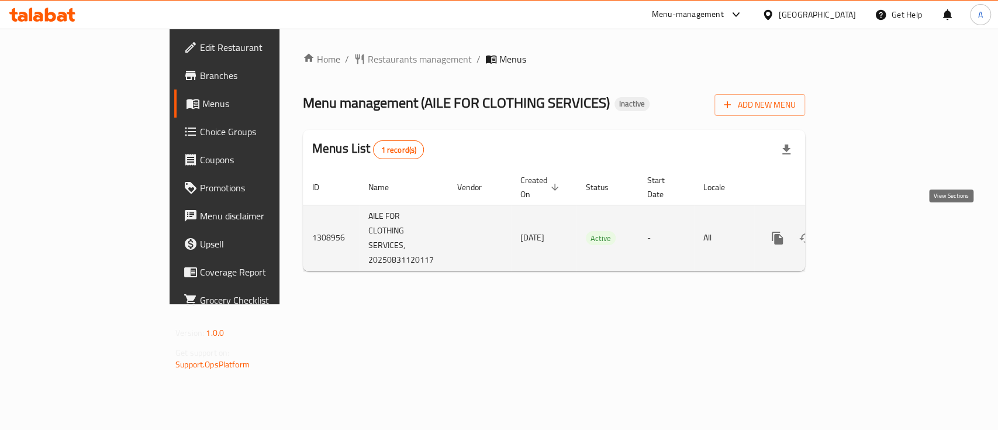
click at [868, 231] on icon "enhanced table" at bounding box center [861, 238] width 14 height 14
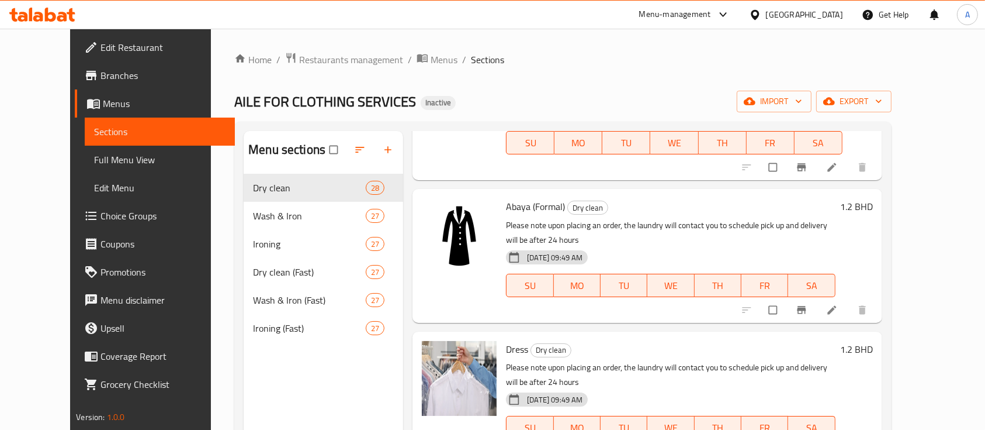
scroll to position [1407, 0]
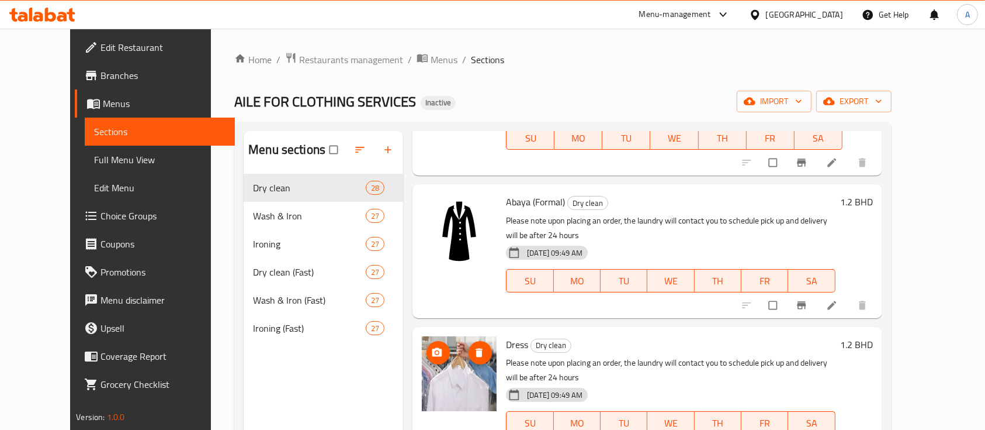
click at [437, 336] on img at bounding box center [459, 373] width 75 height 75
click at [432, 347] on icon "upload picture" at bounding box center [437, 351] width 10 height 9
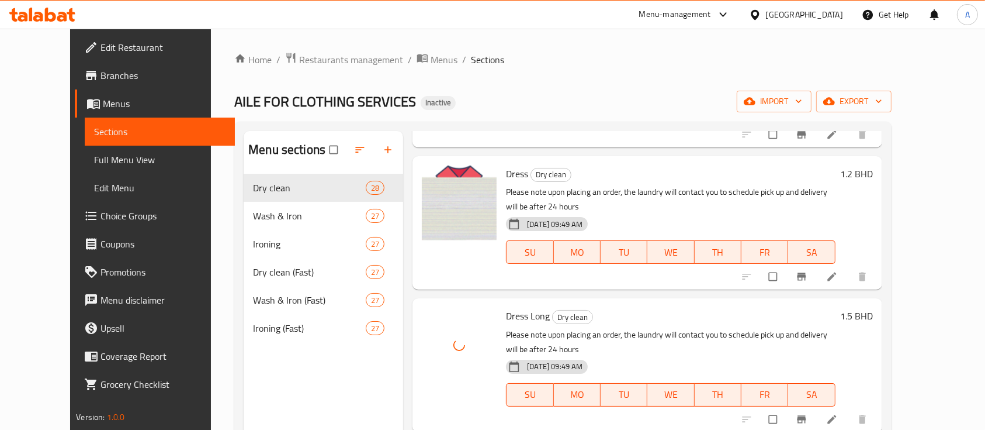
scroll to position [1597, 0]
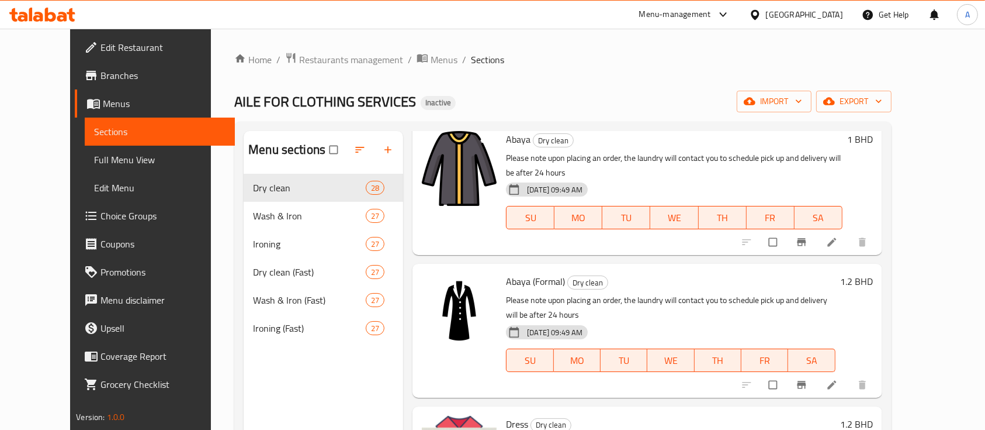
scroll to position [1342, 0]
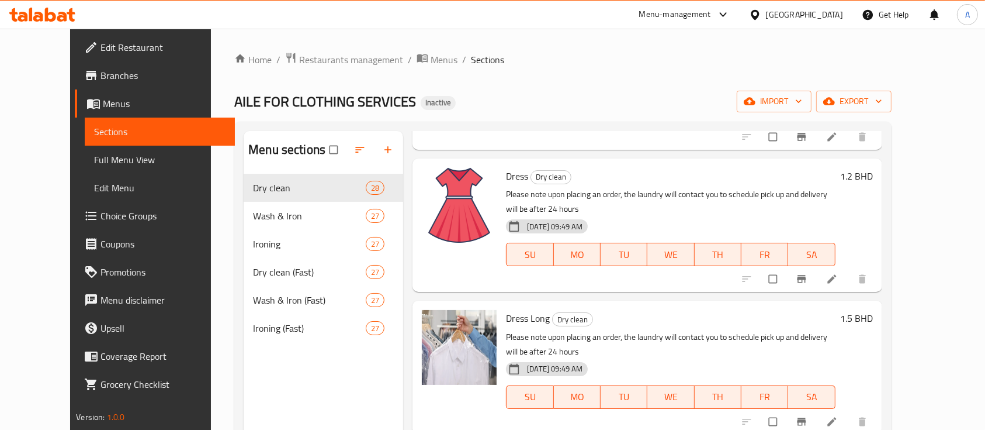
scroll to position [1580, 0]
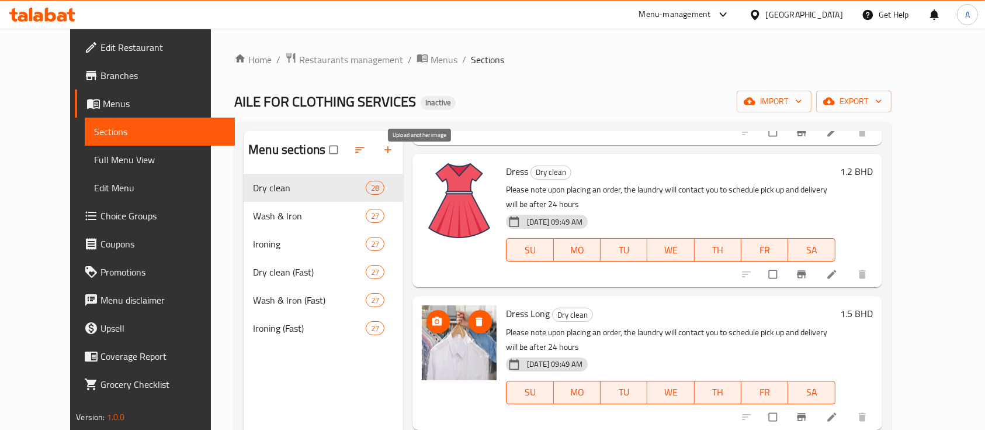
click at [427, 316] on span "upload picture" at bounding box center [438, 322] width 23 height 12
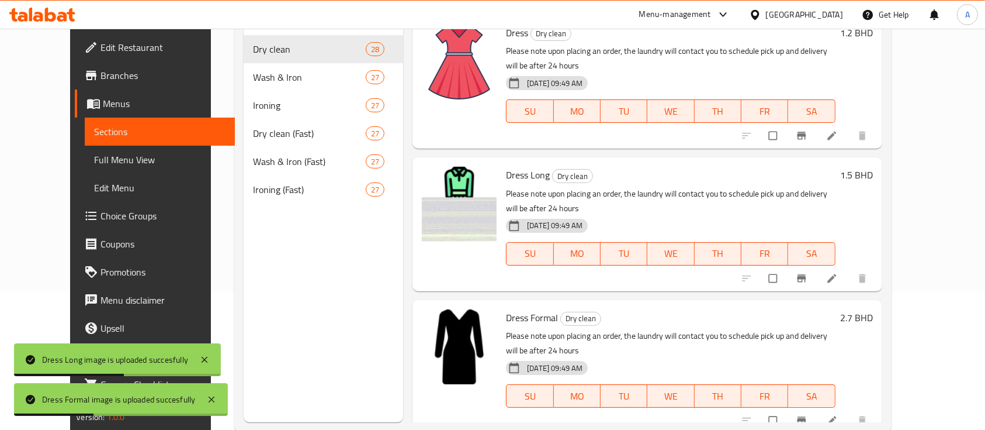
scroll to position [164, 0]
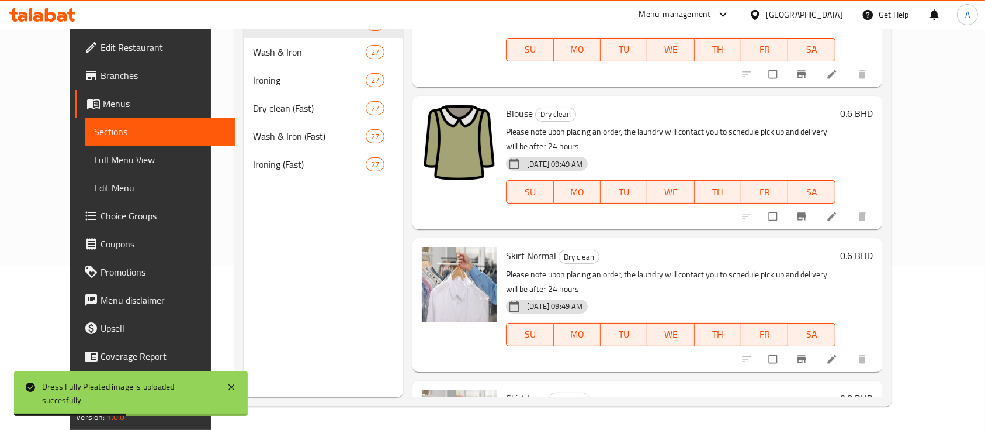
scroll to position [2250, 0]
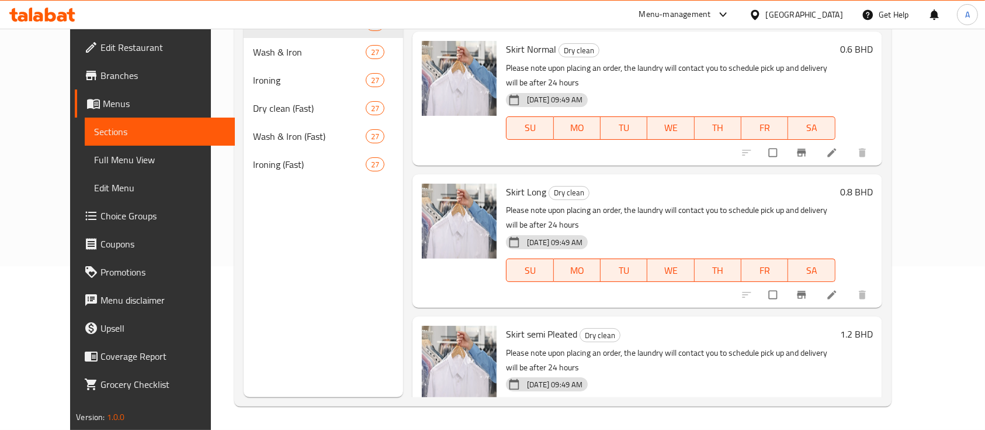
click at [520, 325] on span "Skirt semi Pleated" at bounding box center [541, 334] width 71 height 18
copy h6 "Skirt semi Pleated"
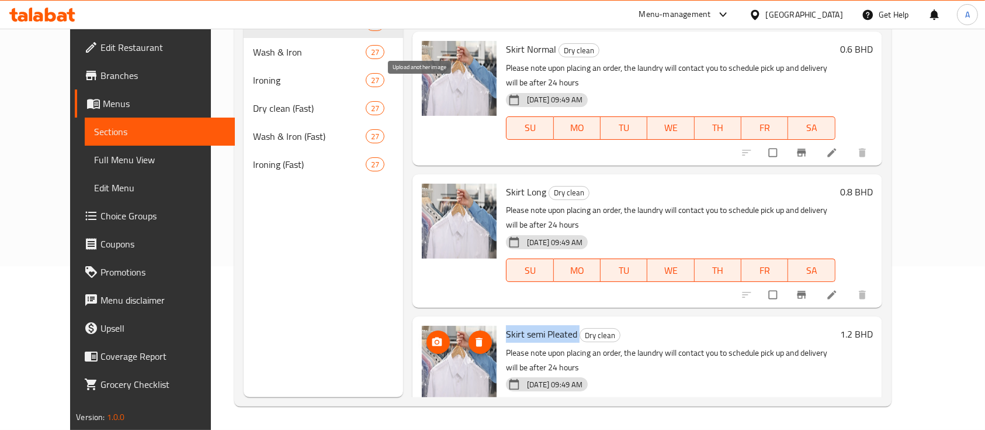
click at [431, 336] on icon "upload picture" at bounding box center [437, 342] width 12 height 12
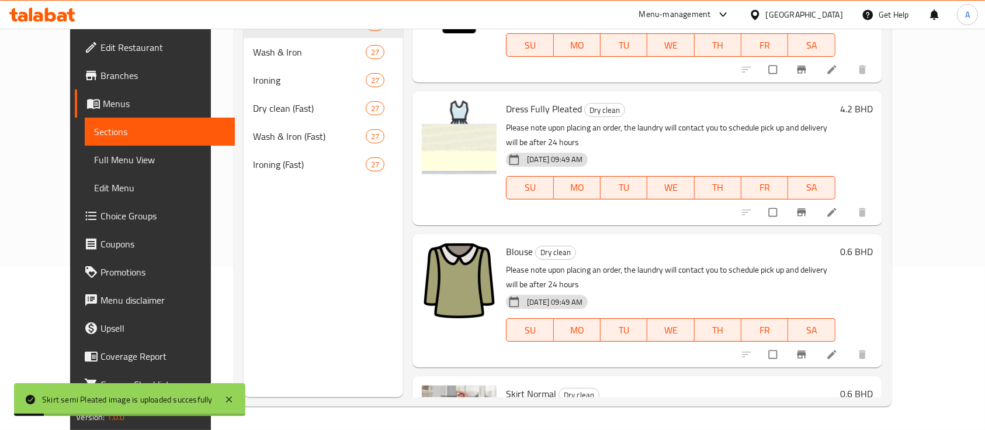
scroll to position [1878, 0]
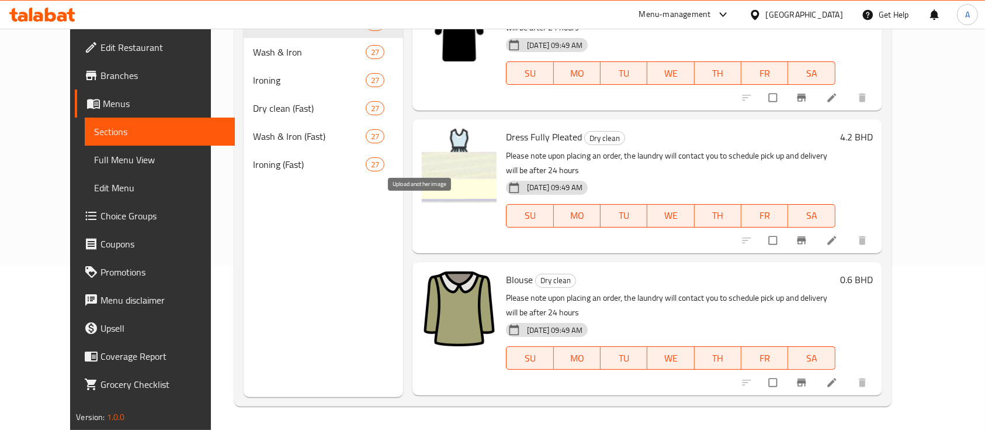
click at [432, 425] on icon "upload picture" at bounding box center [437, 429] width 10 height 9
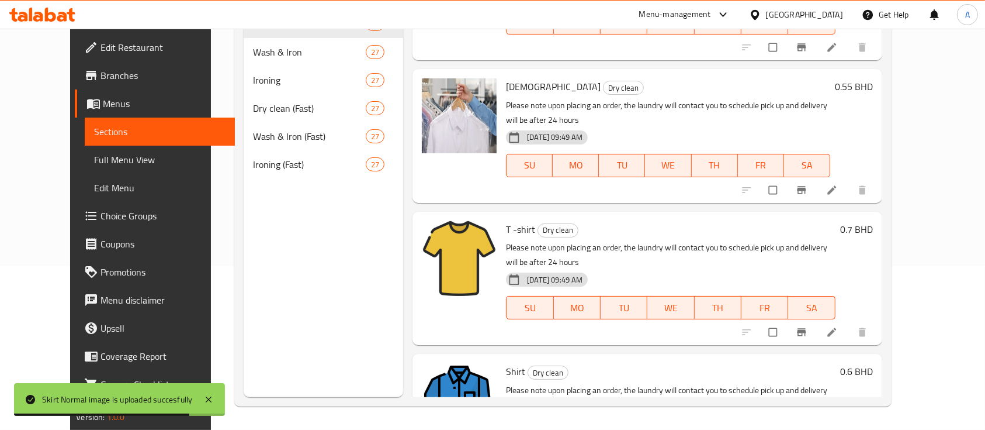
scroll to position [316, 0]
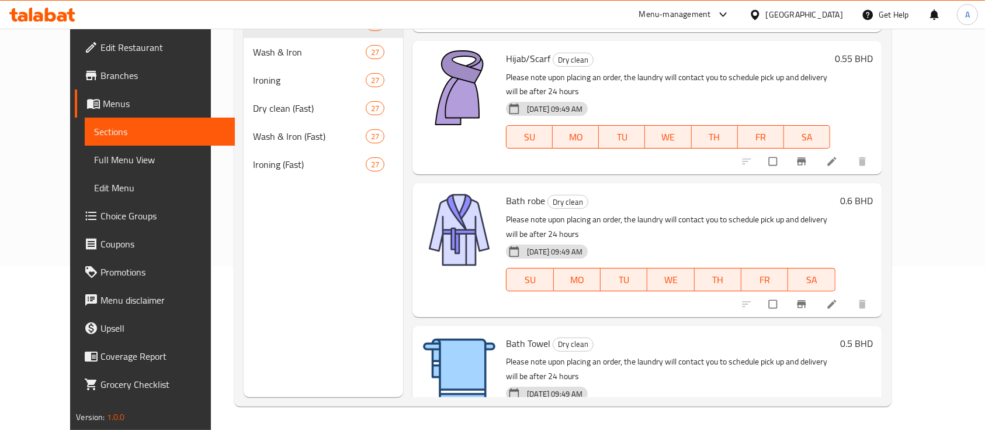
scroll to position [2805, 0]
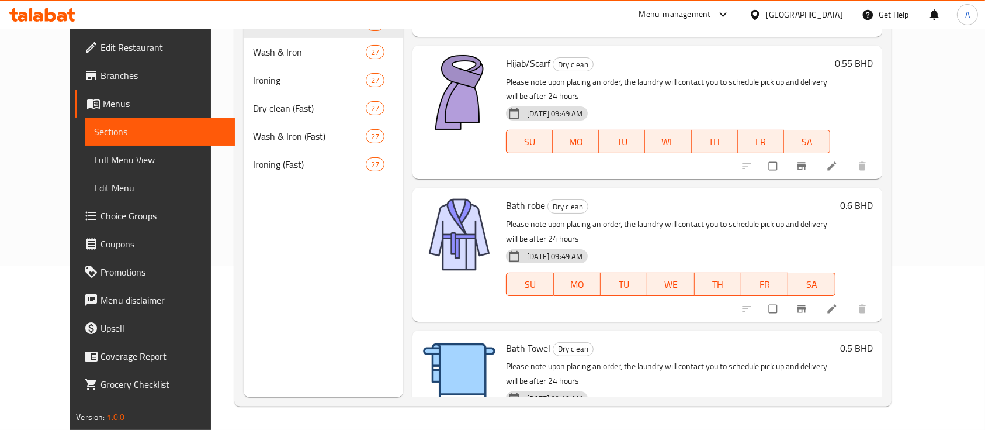
copy h6 "Bed Single sheet"
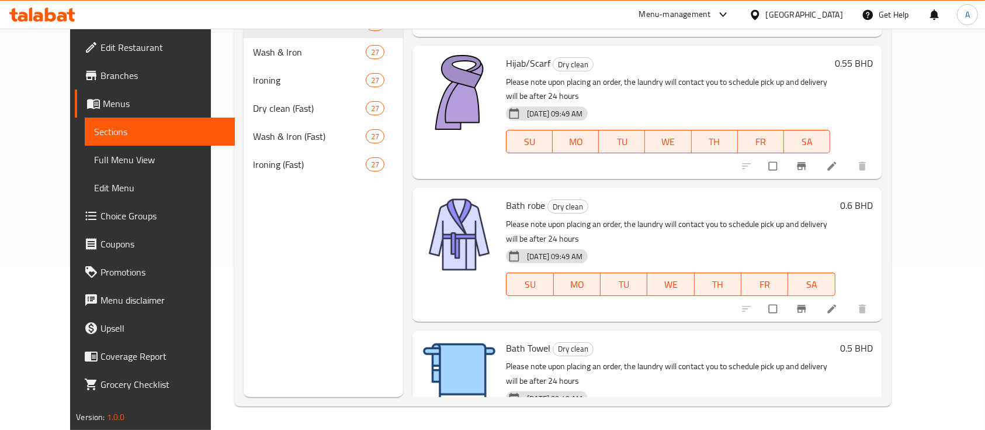
copy h6 "Bed Double Sheet"
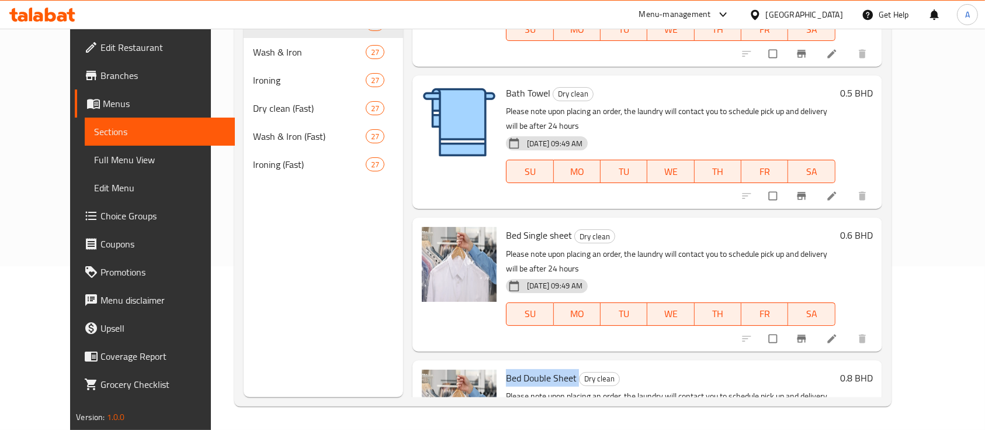
scroll to position [3189, 0]
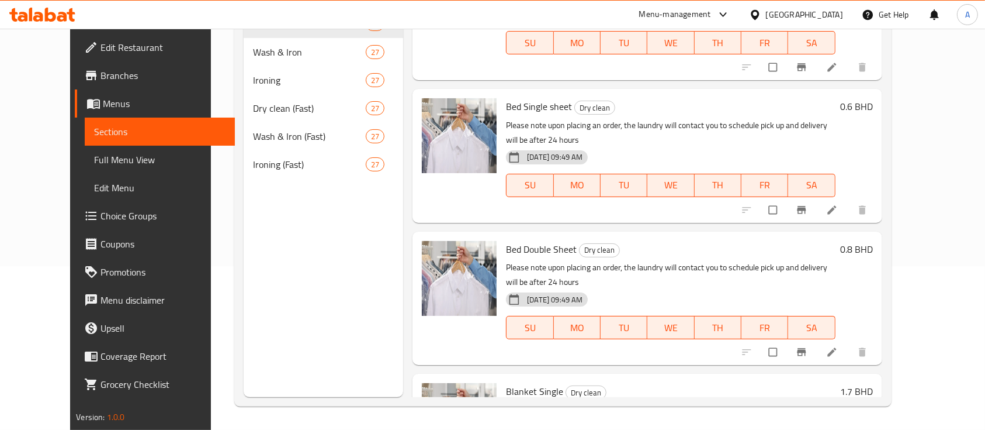
copy h6 "Blanket Double"
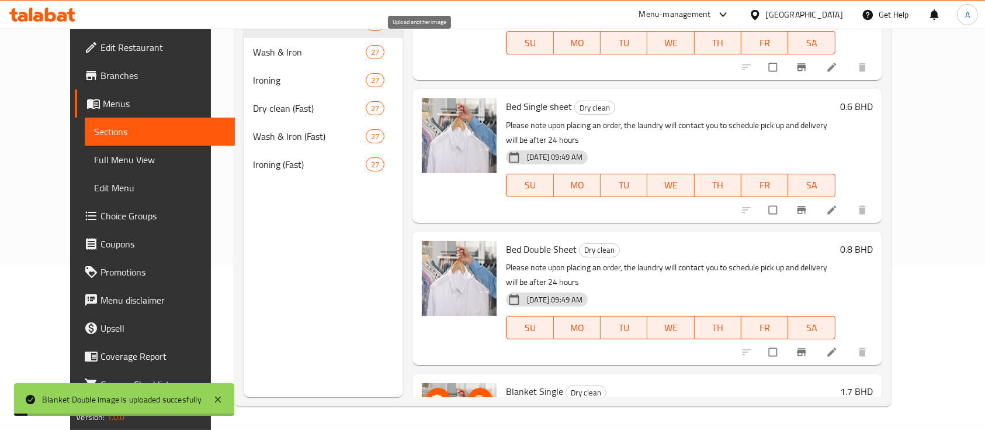
click at [432, 394] on icon "upload picture" at bounding box center [437, 398] width 10 height 9
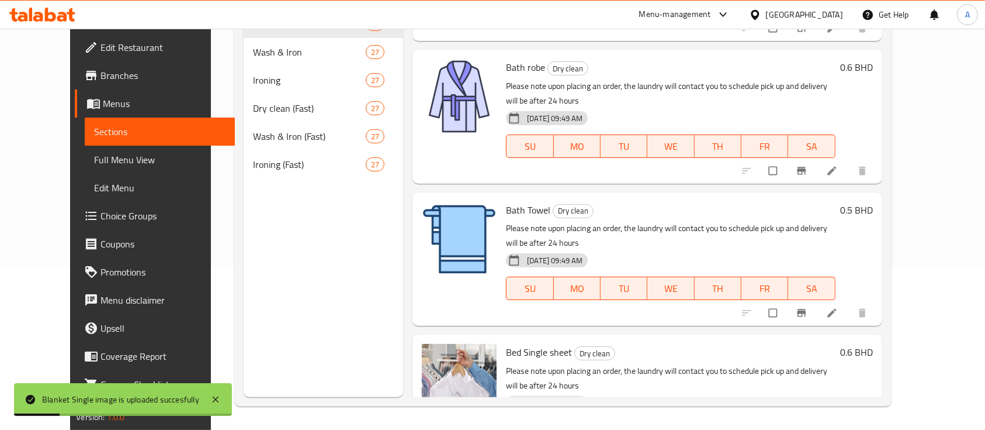
scroll to position [2882, 0]
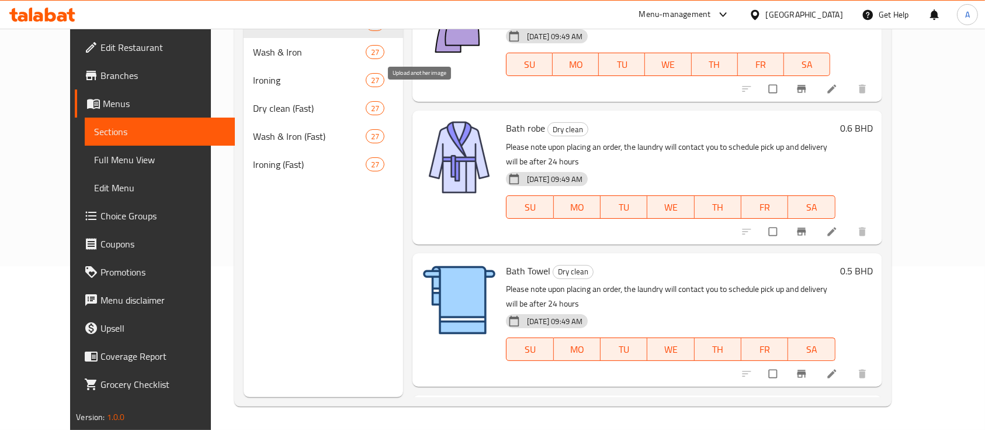
click at [431, 415] on icon "upload picture" at bounding box center [437, 421] width 12 height 12
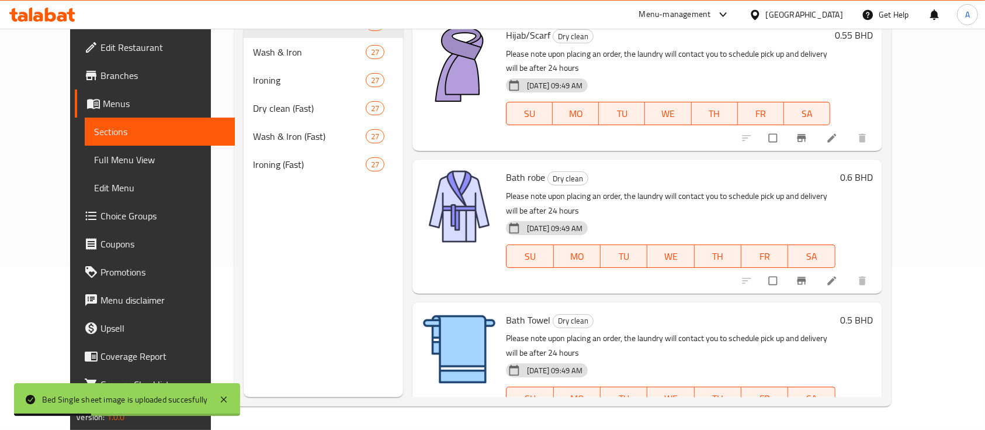
scroll to position [2819, 0]
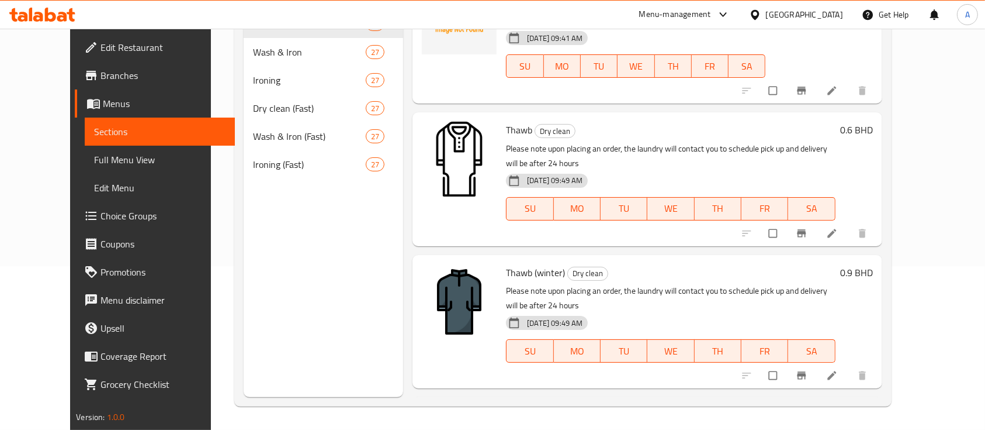
scroll to position [0, 0]
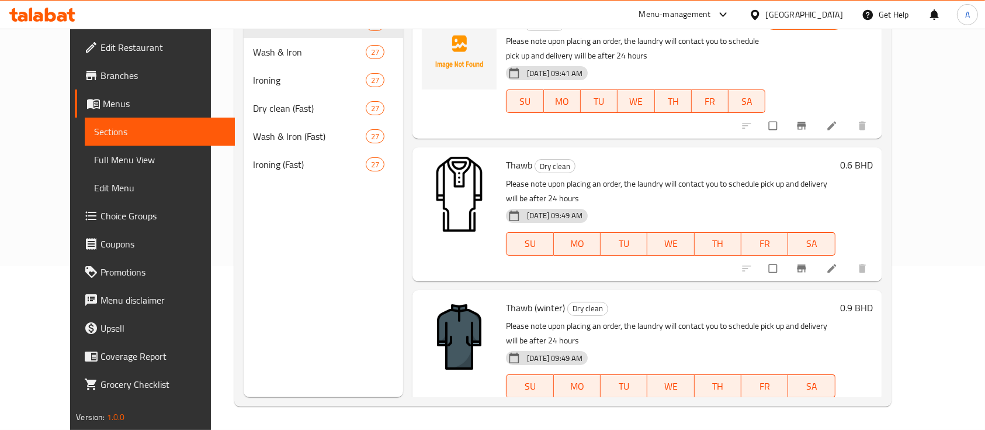
click at [915, 202] on div "Home / Restaurants management / Menus / Sections AILE FOR CLOTHING SERVICES Ina…" at bounding box center [563, 147] width 704 height 565
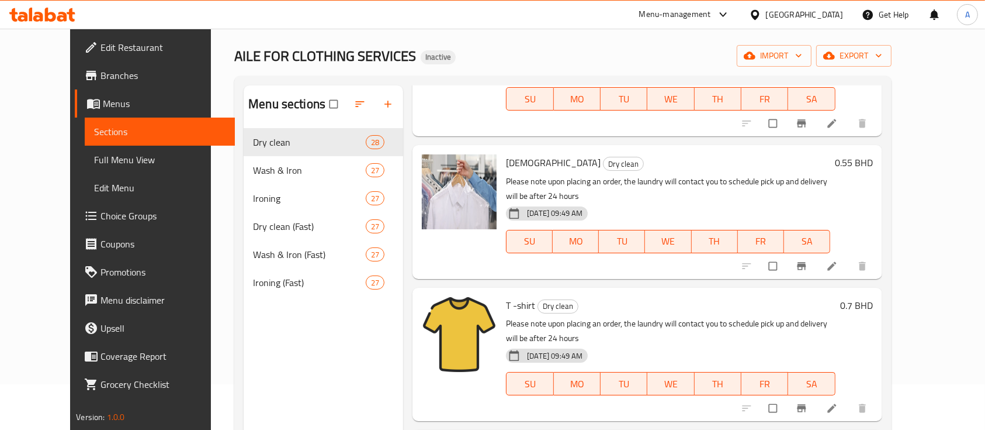
scroll to position [447, 0]
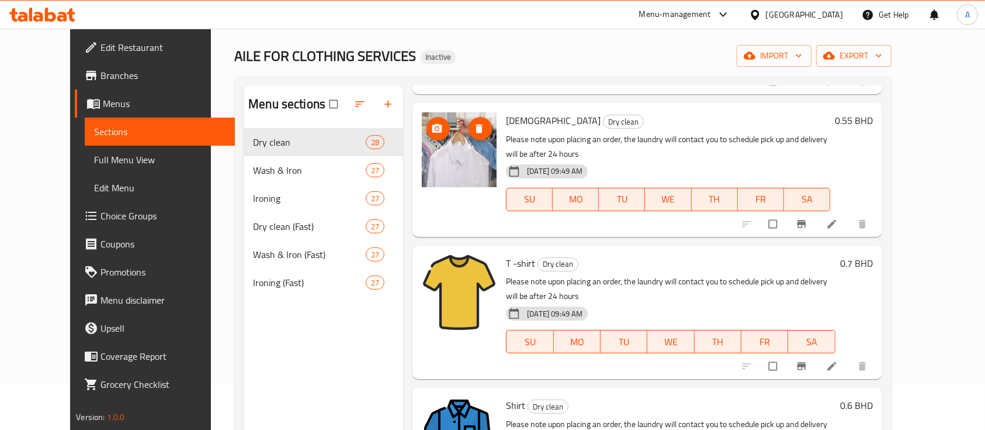
click at [431, 123] on span "upload picture" at bounding box center [438, 129] width 23 height 12
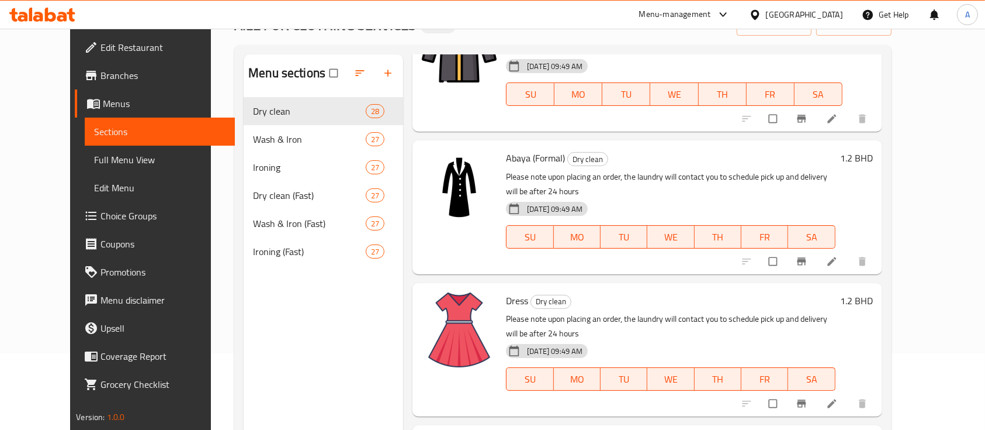
scroll to position [1234, 0]
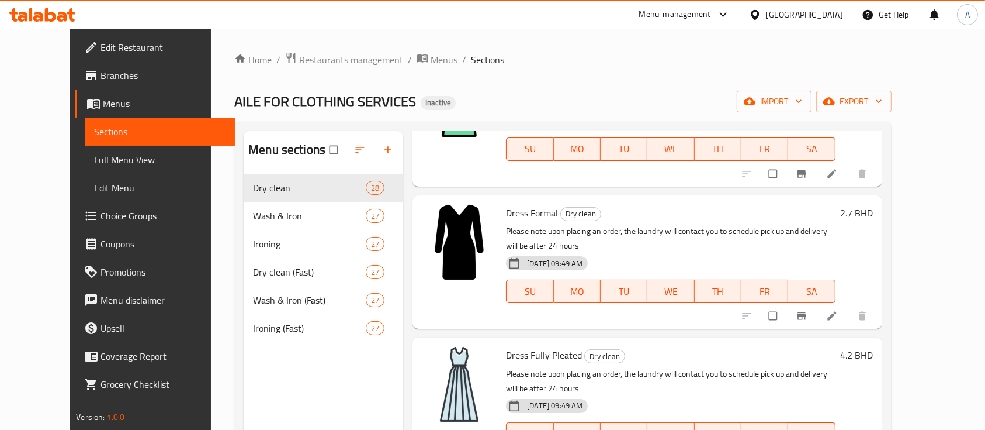
scroll to position [1828, 0]
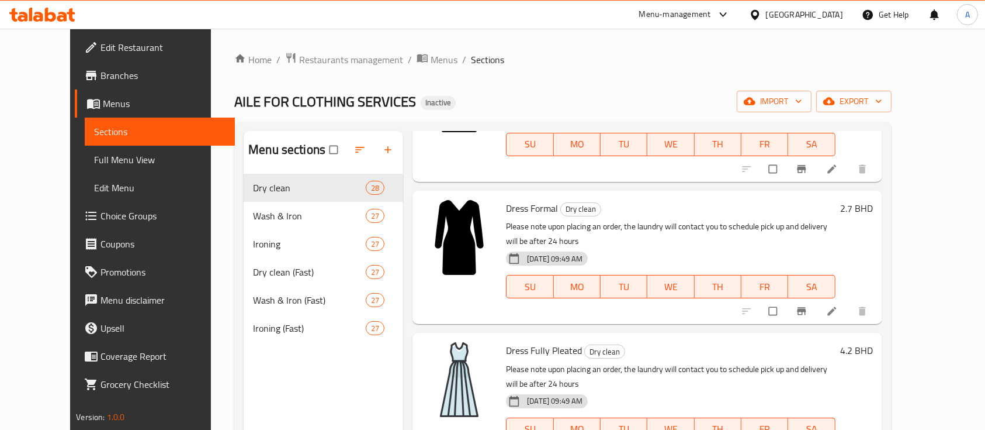
click at [556, 341] on span "Dress Fully Pleated" at bounding box center [544, 350] width 76 height 18
copy h6 "Pleated"
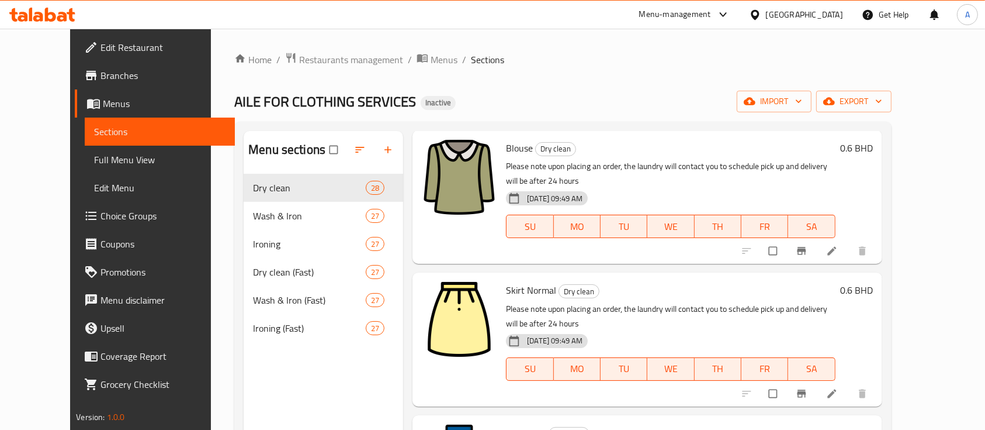
scroll to position [2178, 0]
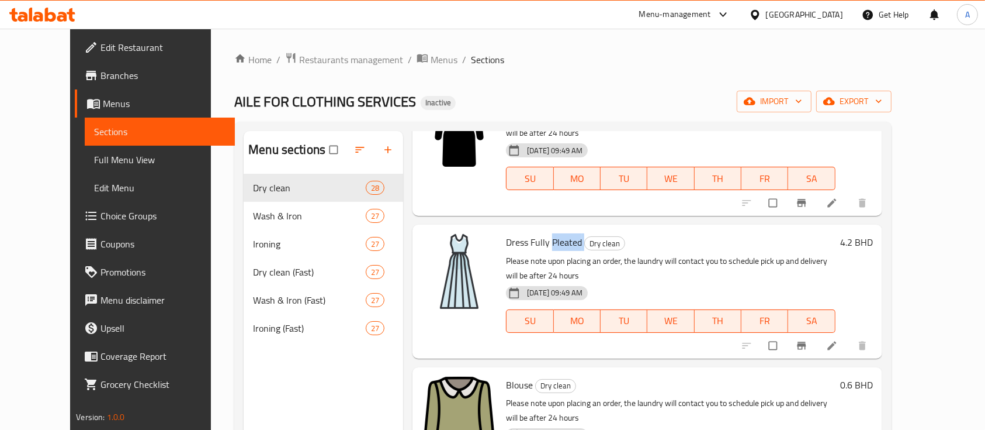
scroll to position [1974, 0]
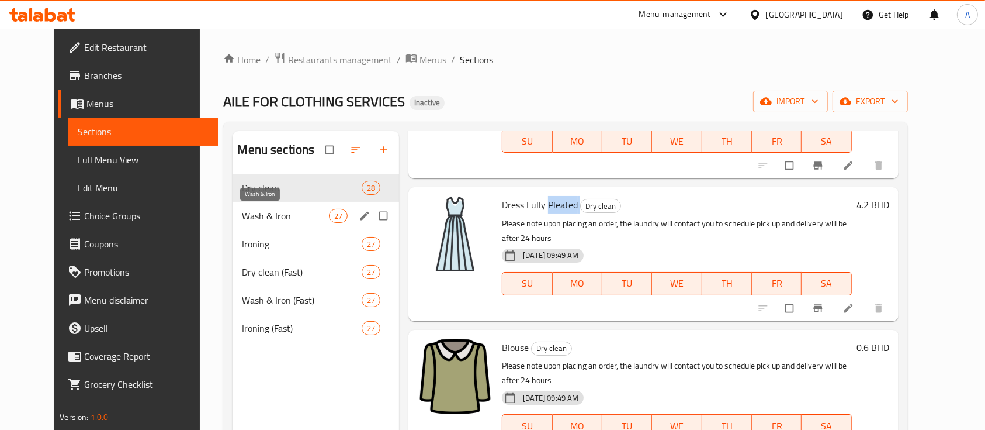
click at [242, 217] on span "Wash & Iron" at bounding box center [285, 216] width 87 height 14
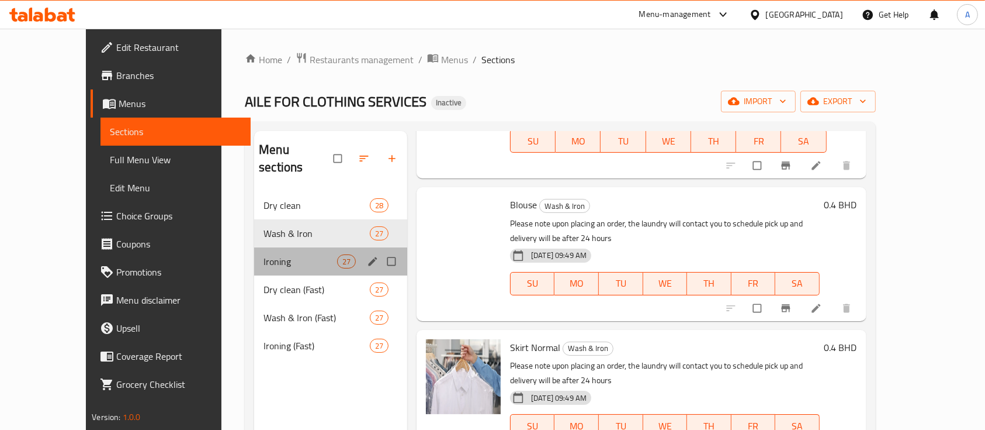
click at [254, 253] on div "Ironing 27" at bounding box center [330, 261] width 153 height 28
